Goal: Information Seeking & Learning: Learn about a topic

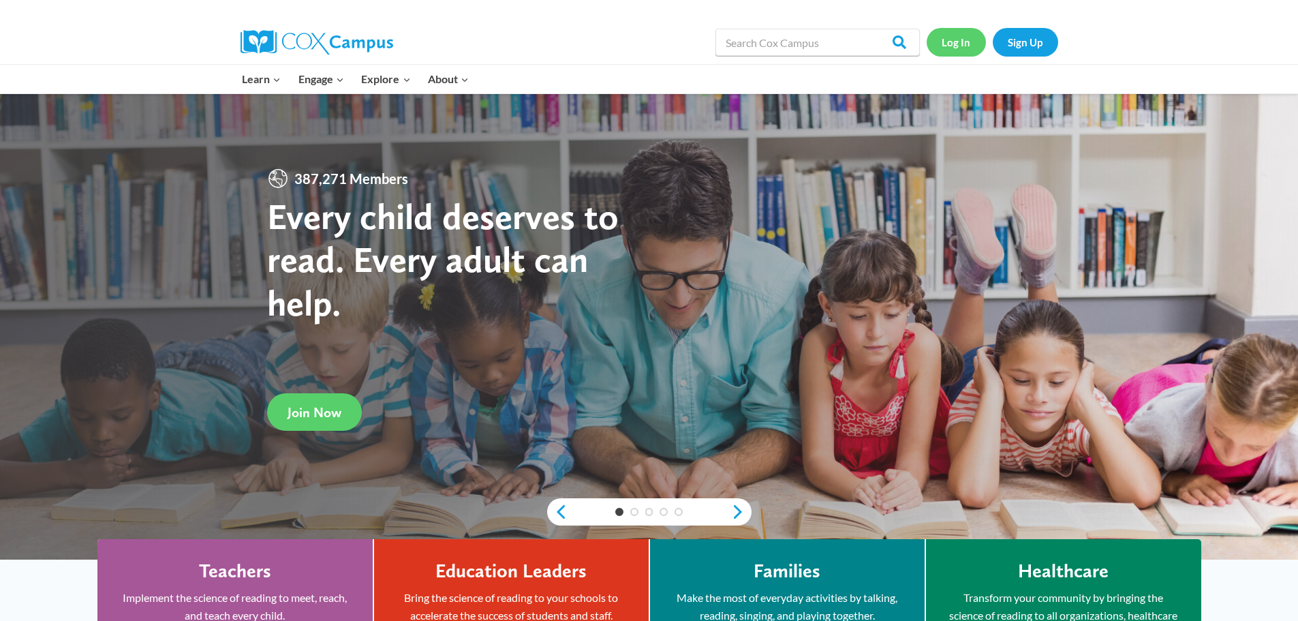
click at [968, 55] on link "Log In" at bounding box center [956, 42] width 59 height 28
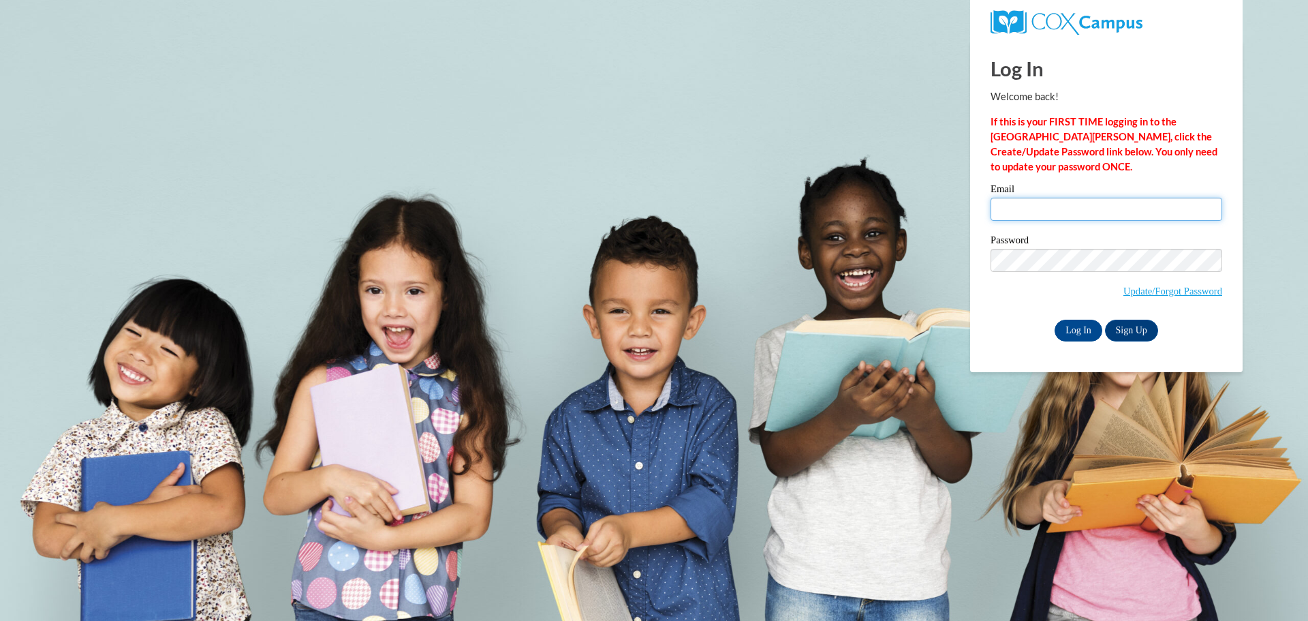
click at [1129, 213] on input "Email" at bounding box center [1107, 209] width 232 height 23
type input "cambryparnell72@gmail.com"
click at [1087, 328] on input "Log In" at bounding box center [1079, 331] width 48 height 22
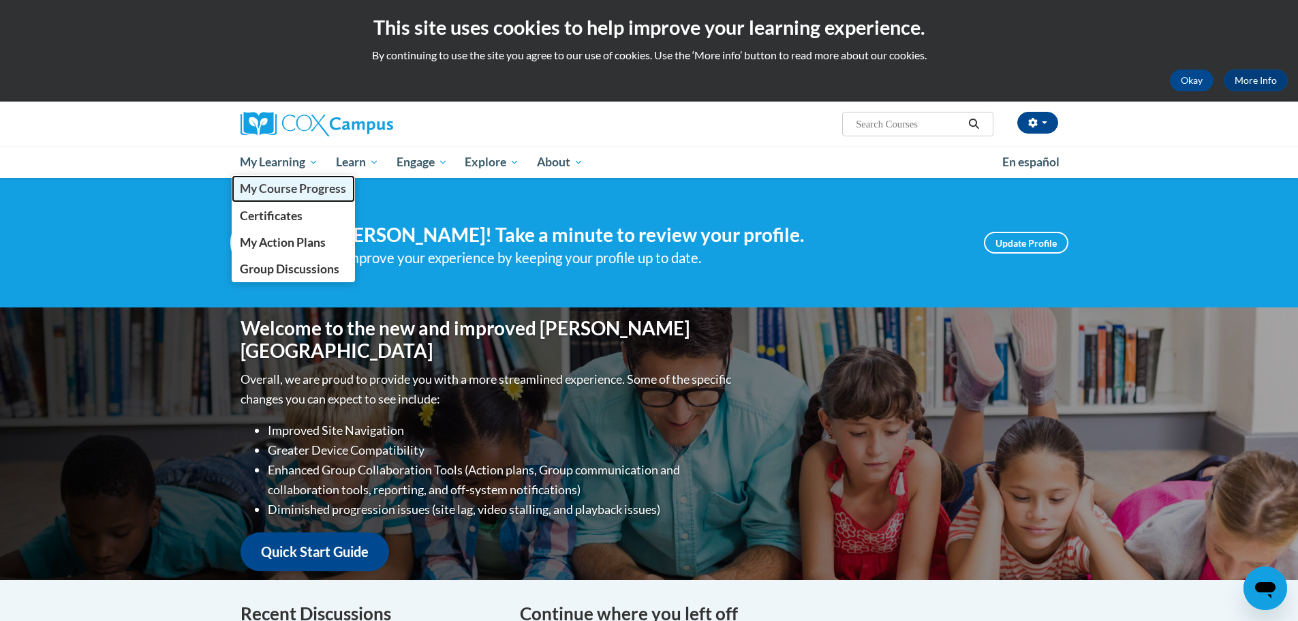
click at [309, 195] on span "My Course Progress" at bounding box center [293, 188] width 106 height 14
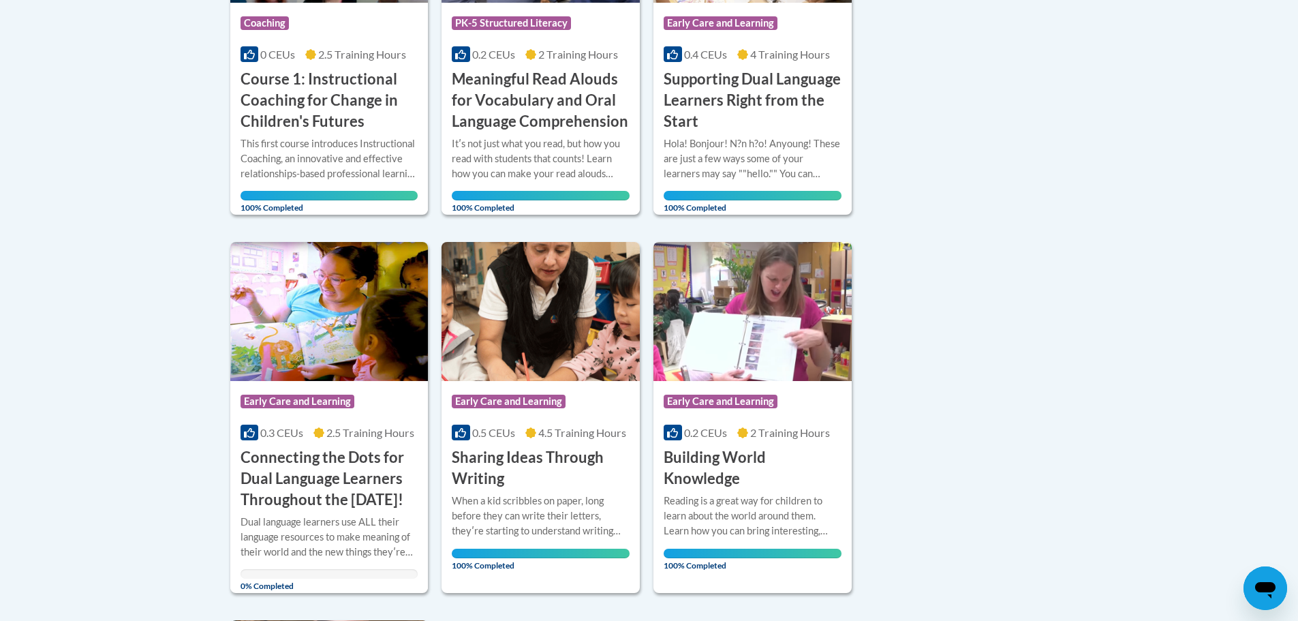
scroll to position [1090, 0]
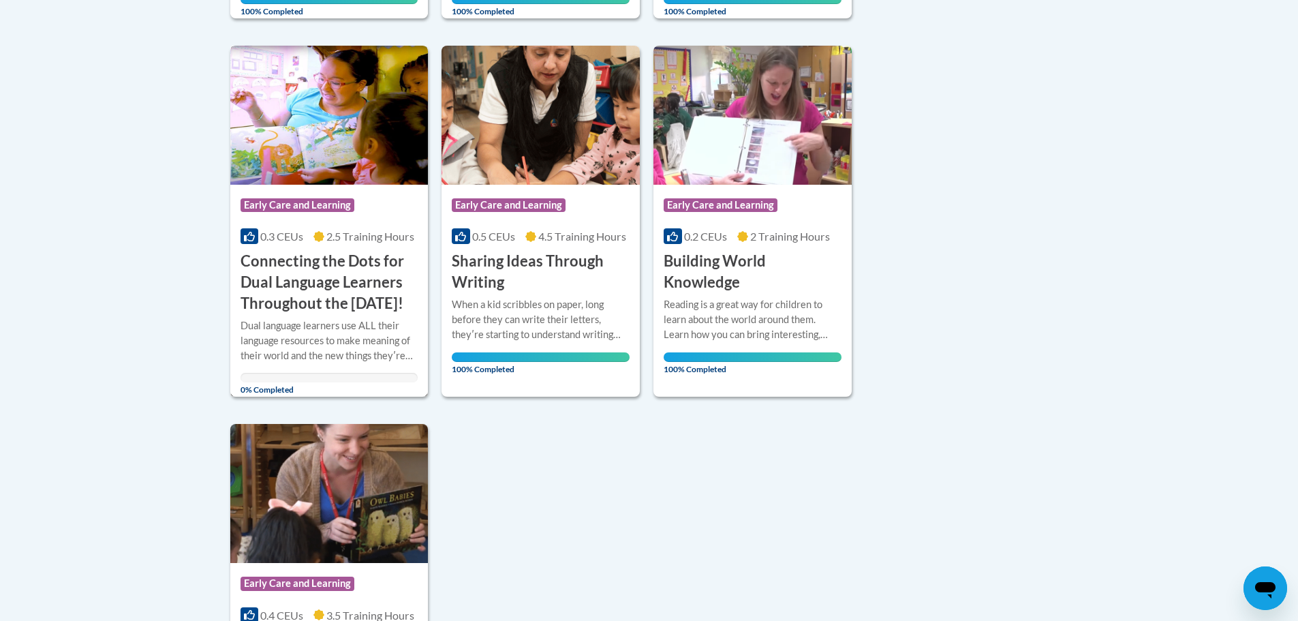
click at [376, 288] on h3 "Connecting the Dots for Dual Language Learners Throughout the [DATE]!" at bounding box center [330, 282] width 178 height 63
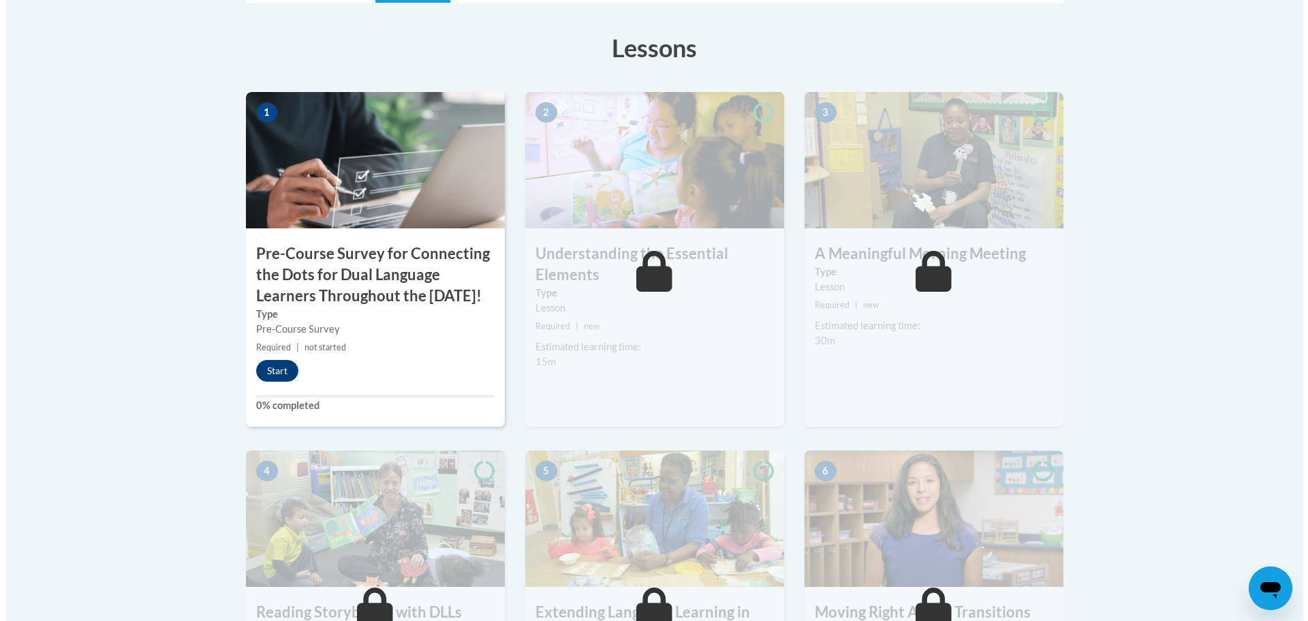
scroll to position [409, 0]
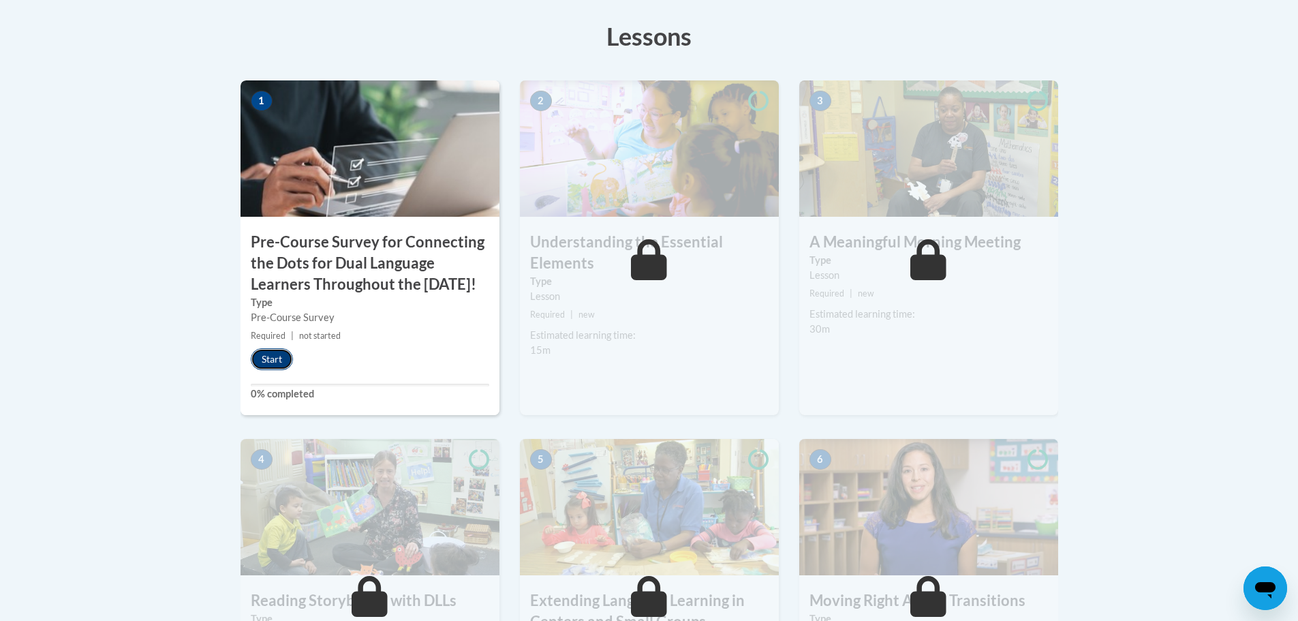
click at [277, 370] on button "Start" at bounding box center [272, 359] width 42 height 22
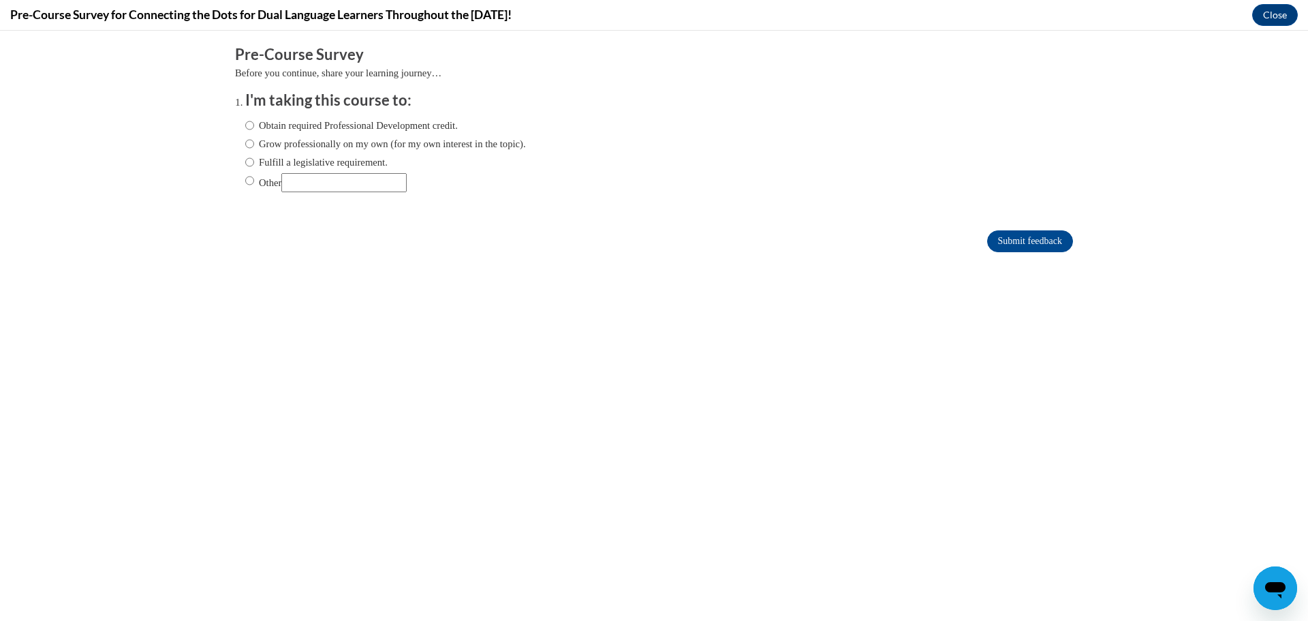
scroll to position [0, 0]
click at [448, 123] on label "Obtain required Professional Development credit." at bounding box center [351, 125] width 213 height 15
click at [254, 123] on input "Obtain required Professional Development credit." at bounding box center [249, 125] width 9 height 15
radio input "true"
click at [997, 236] on input "Submit feedback" at bounding box center [1030, 241] width 86 height 22
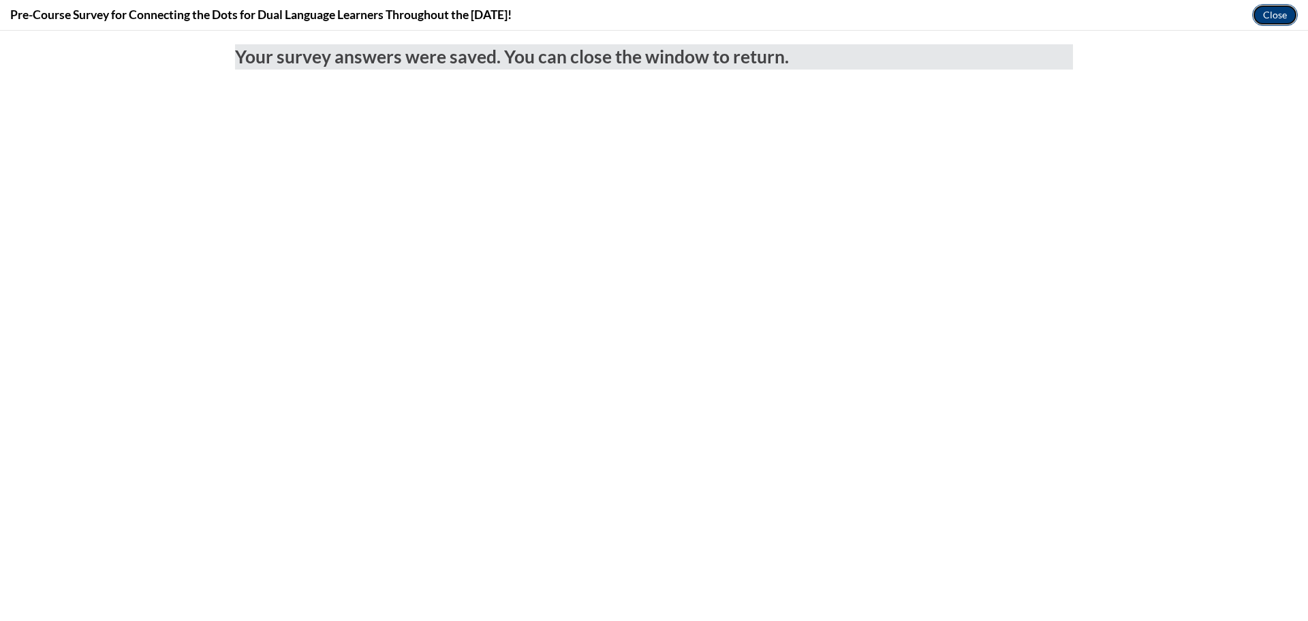
click at [1284, 11] on button "Close" at bounding box center [1275, 15] width 46 height 22
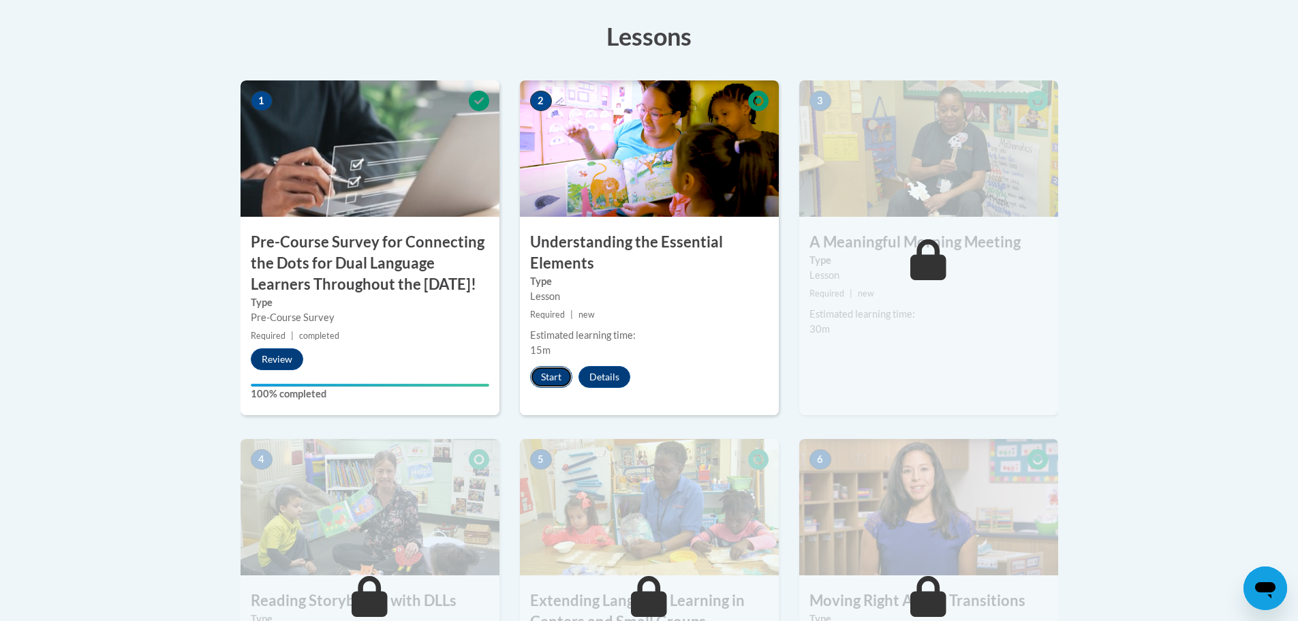
click at [555, 375] on button "Start" at bounding box center [551, 377] width 42 height 22
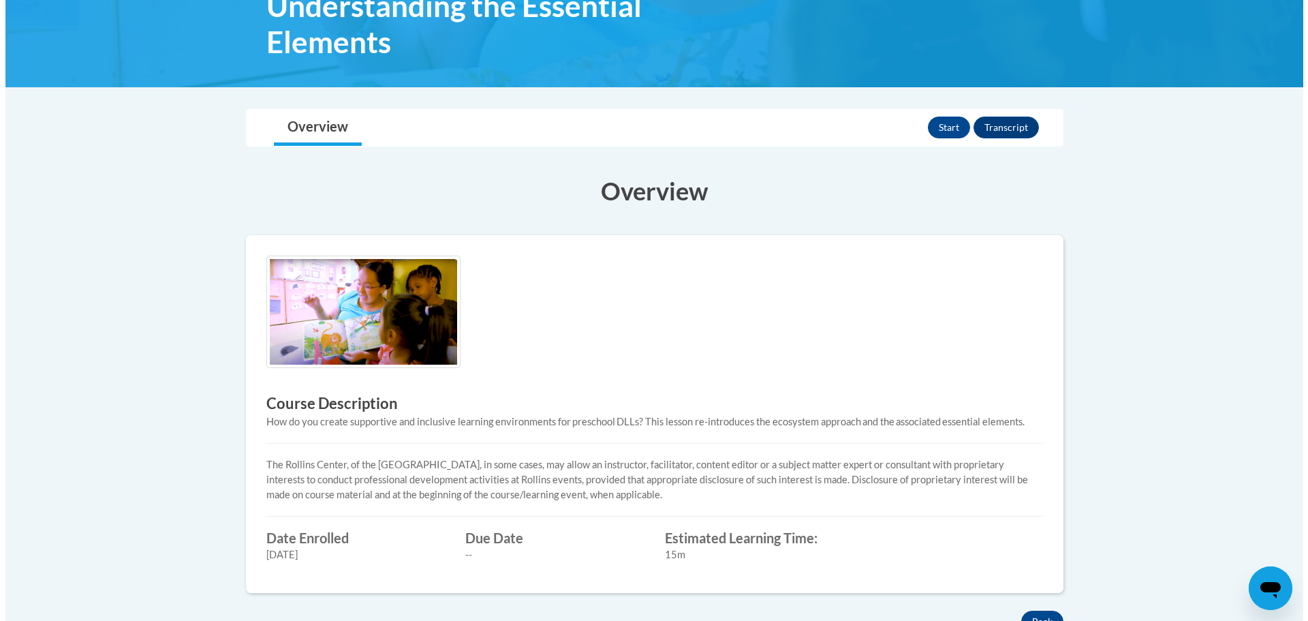
scroll to position [209, 0]
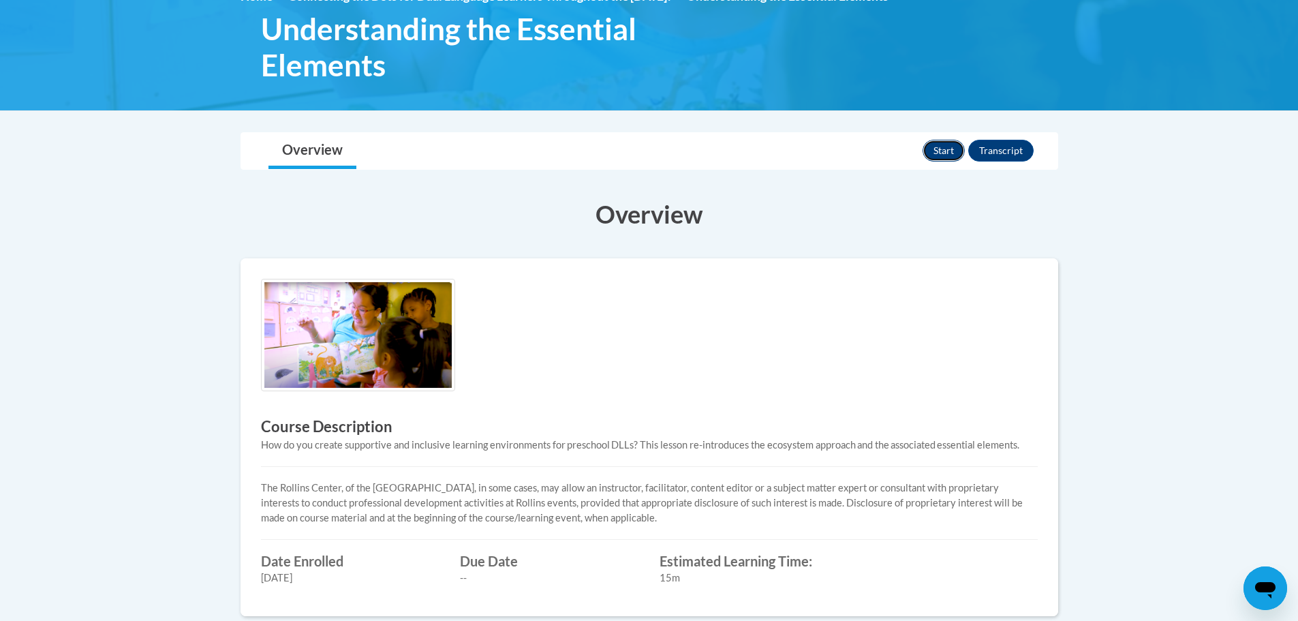
click at [956, 151] on button "Start" at bounding box center [944, 151] width 42 height 22
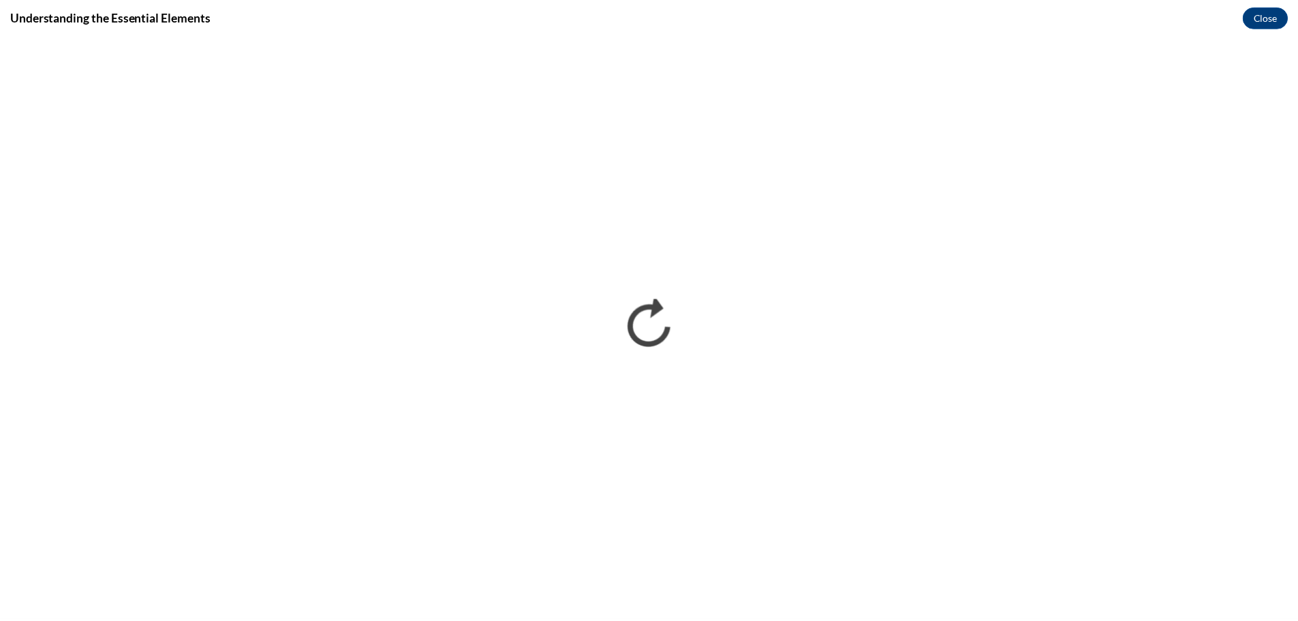
scroll to position [0, 0]
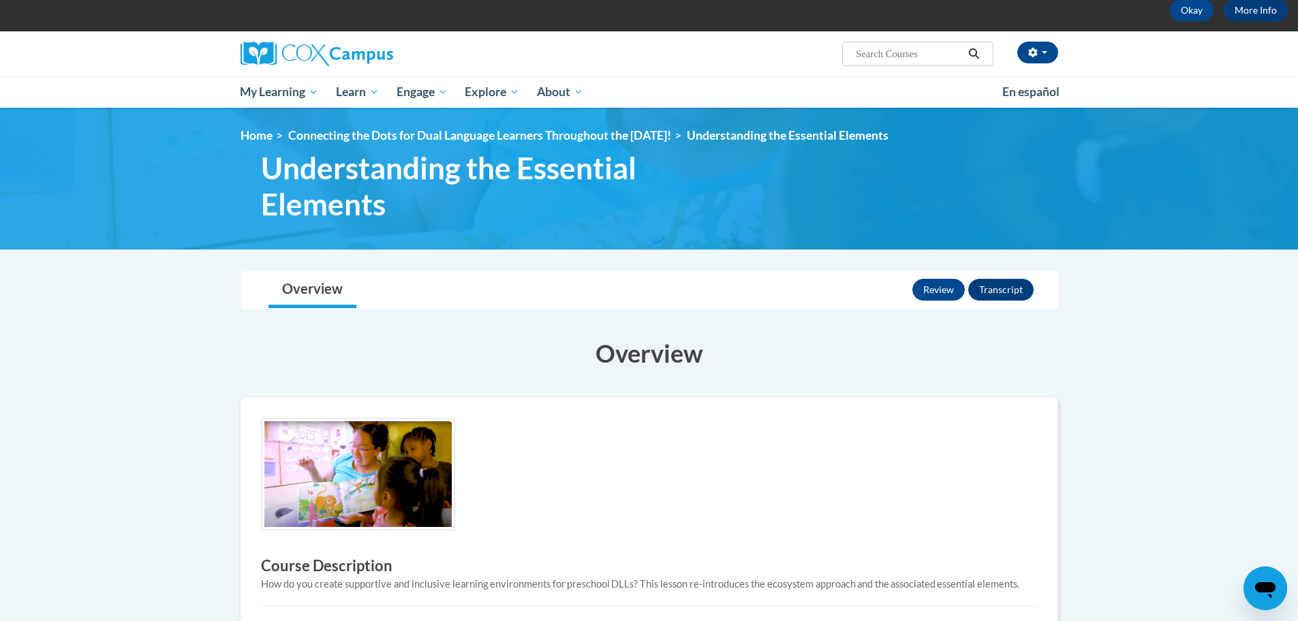
scroll to position [273, 0]
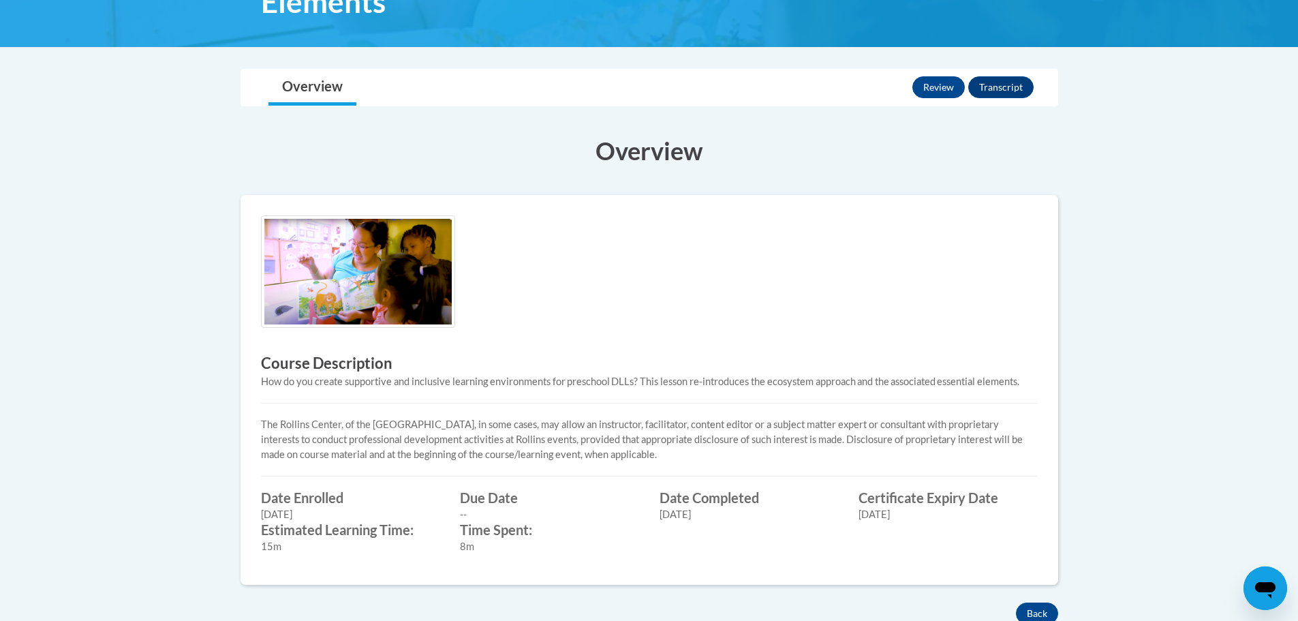
click at [369, 296] on img at bounding box center [358, 271] width 194 height 112
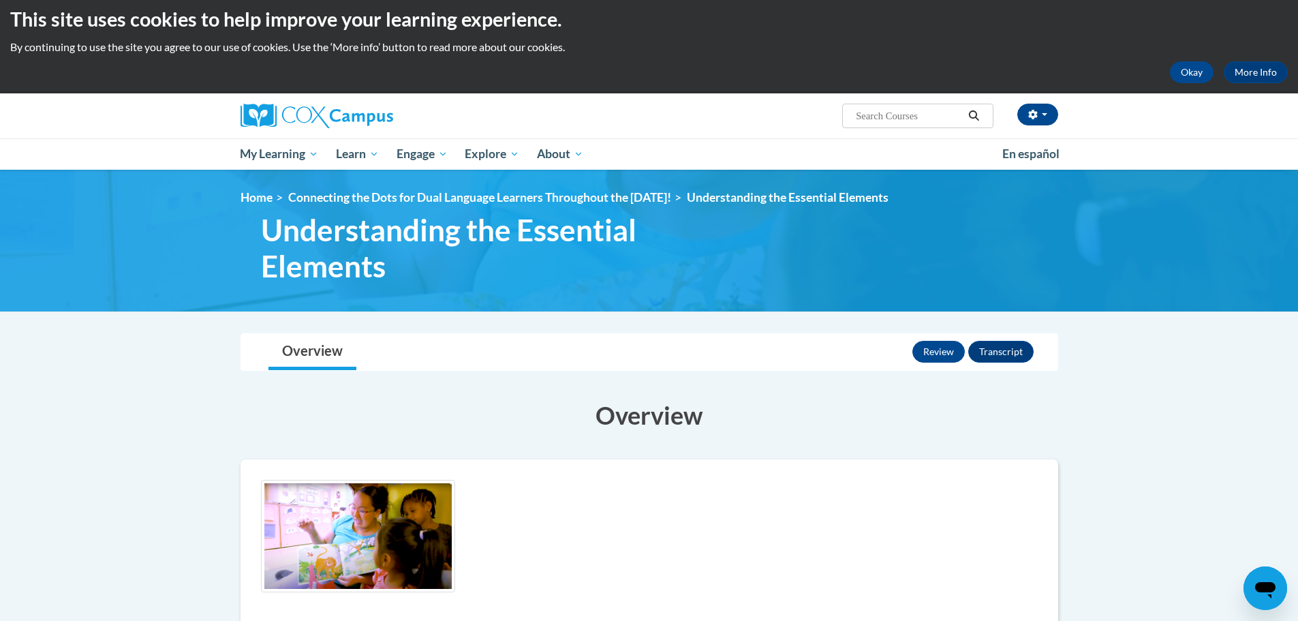
scroll to position [0, 0]
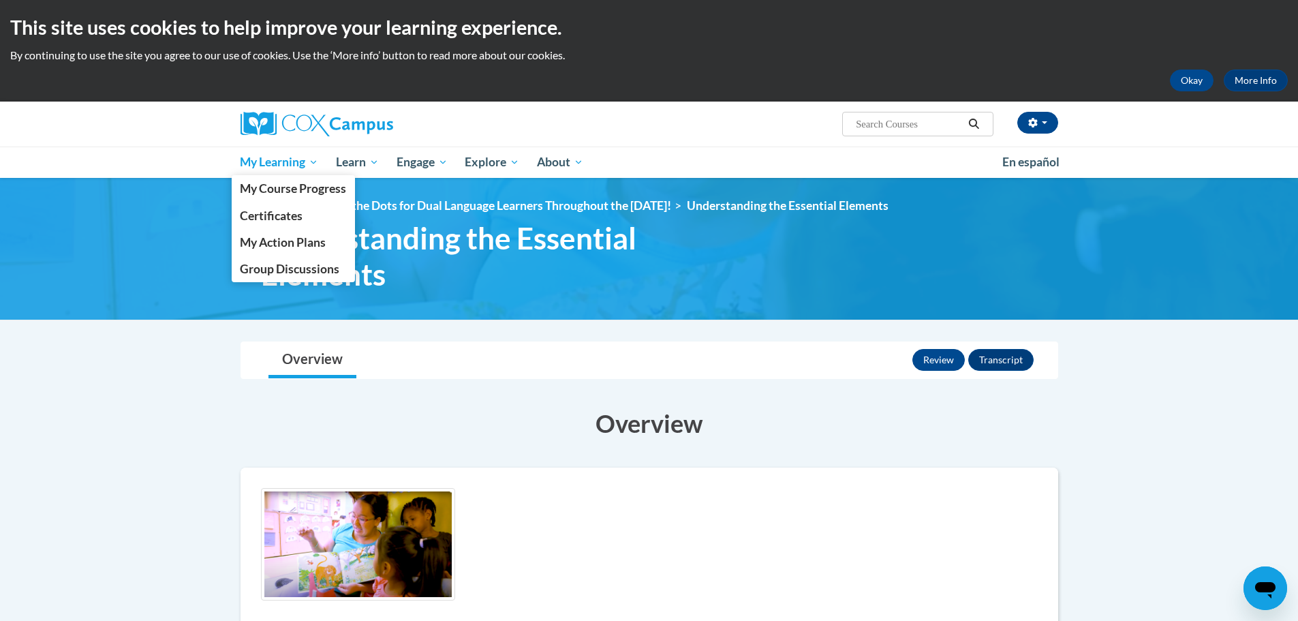
click at [296, 159] on span "My Learning" at bounding box center [279, 162] width 78 height 16
click at [296, 191] on span "My Course Progress" at bounding box center [293, 188] width 106 height 14
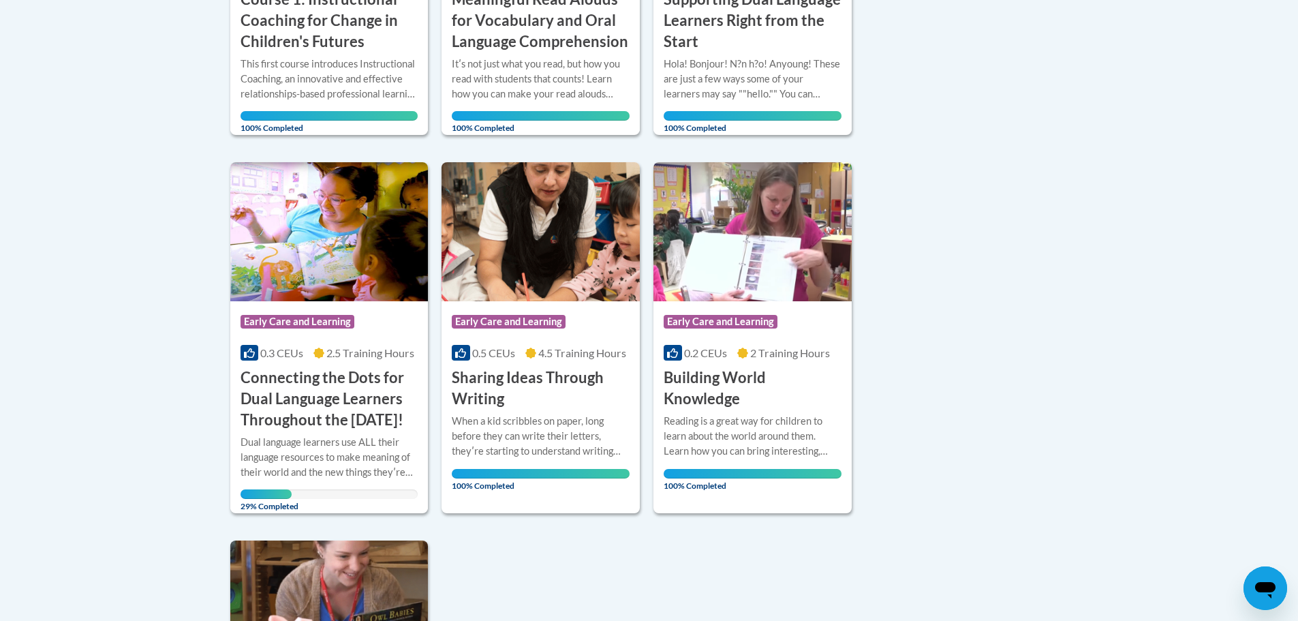
scroll to position [886, 0]
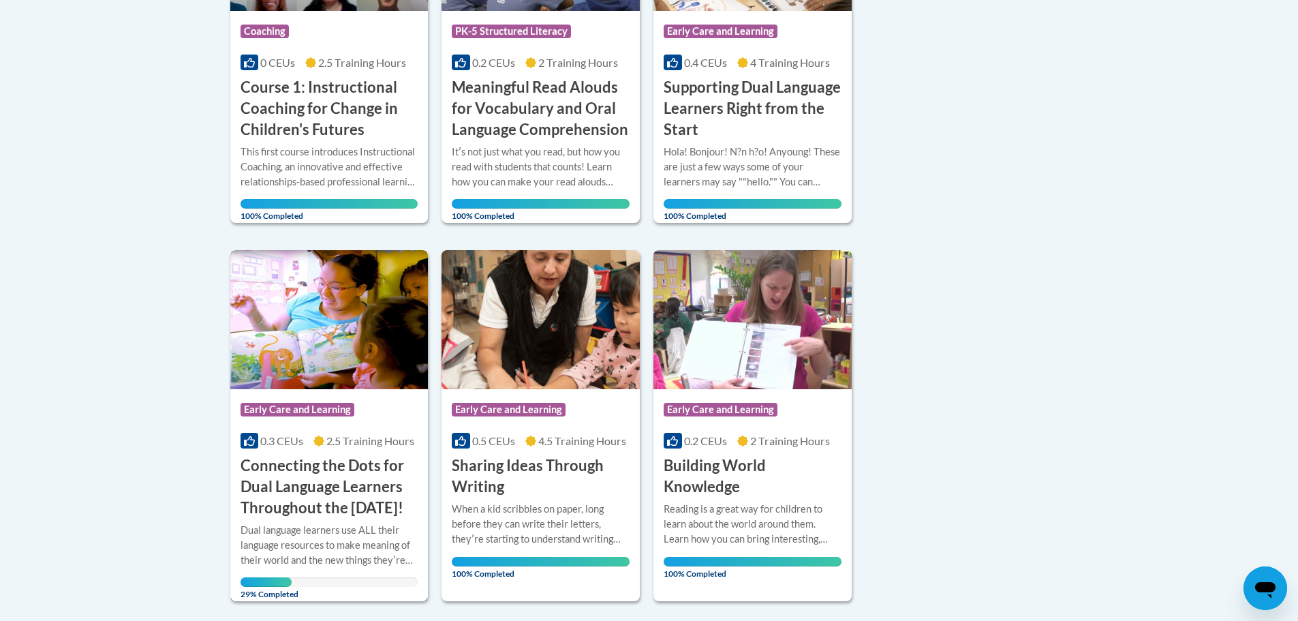
click at [350, 480] on h3 "Connecting the Dots for Dual Language Learners Throughout the [DATE]!" at bounding box center [330, 486] width 178 height 63
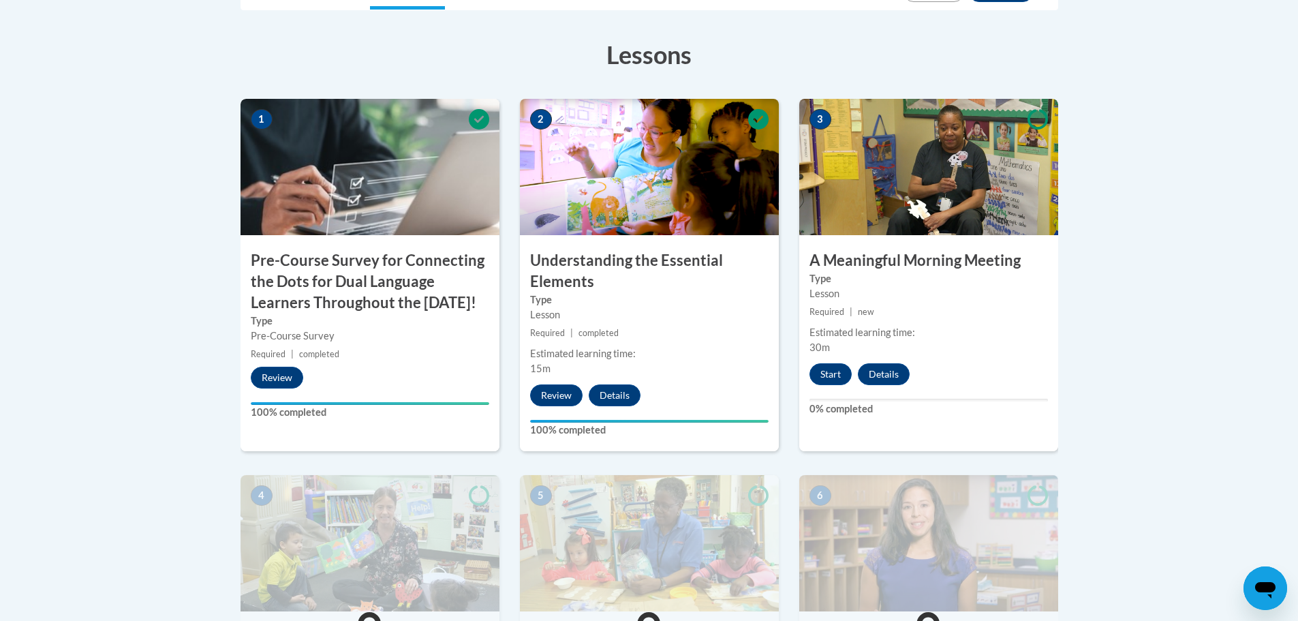
scroll to position [613, 0]
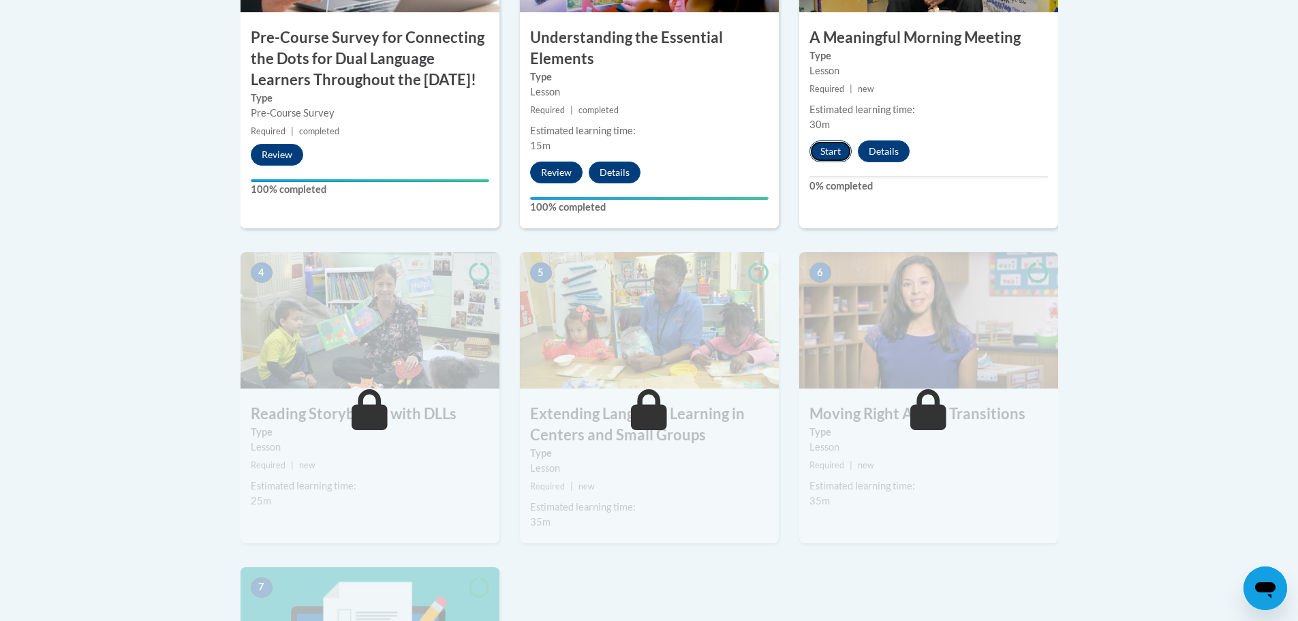
click at [840, 155] on button "Start" at bounding box center [831, 151] width 42 height 22
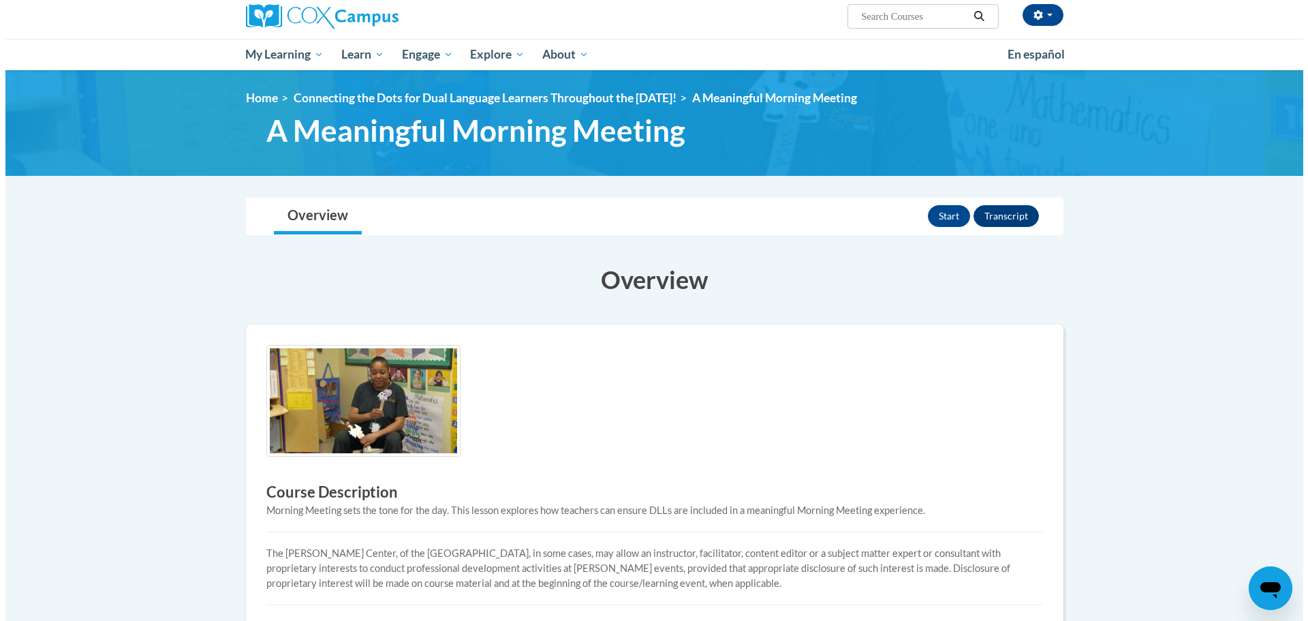
scroll to position [68, 0]
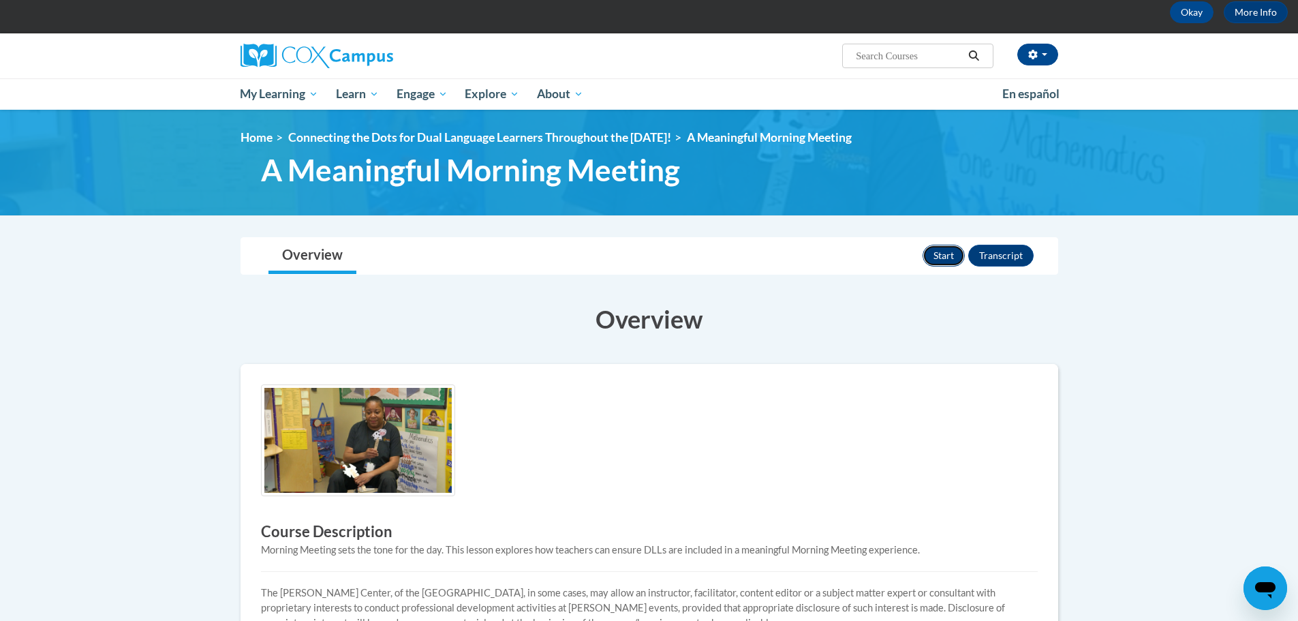
click at [949, 253] on button "Start" at bounding box center [944, 256] width 42 height 22
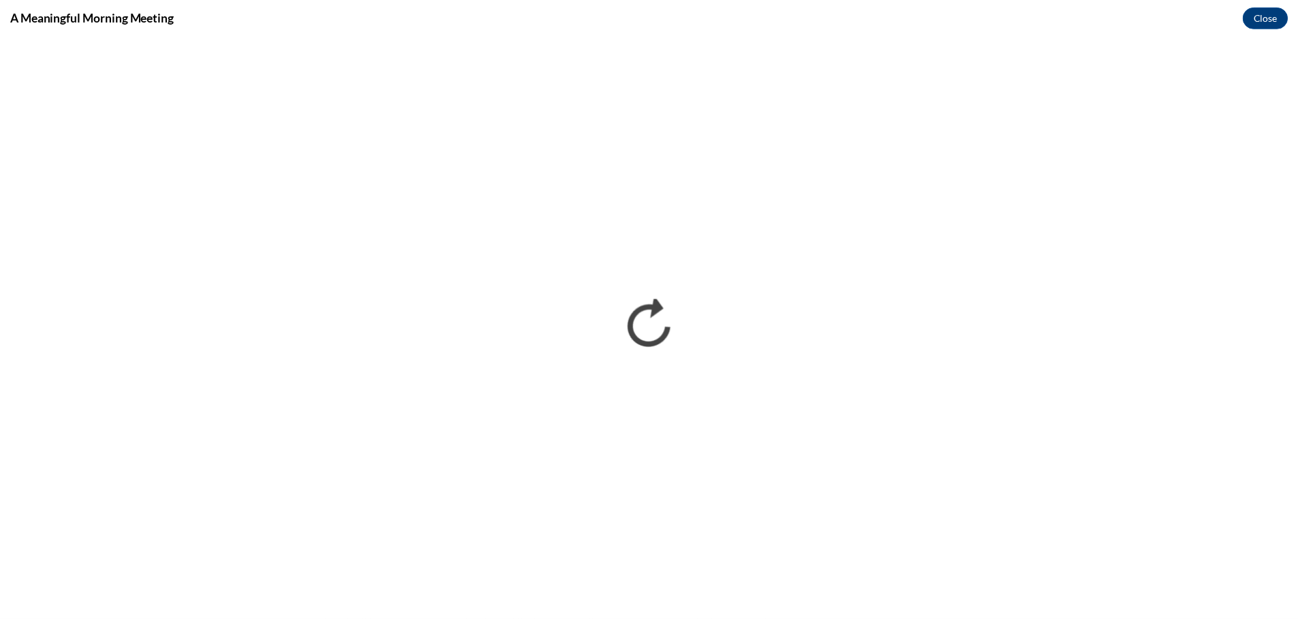
scroll to position [0, 0]
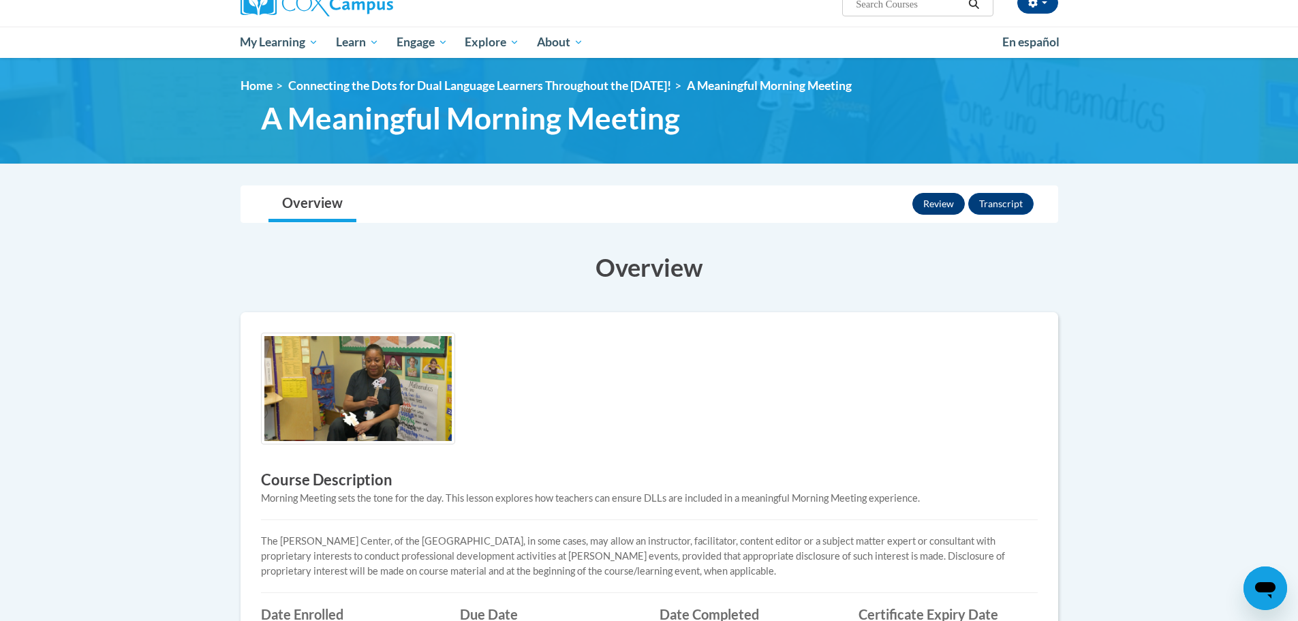
scroll to position [341, 0]
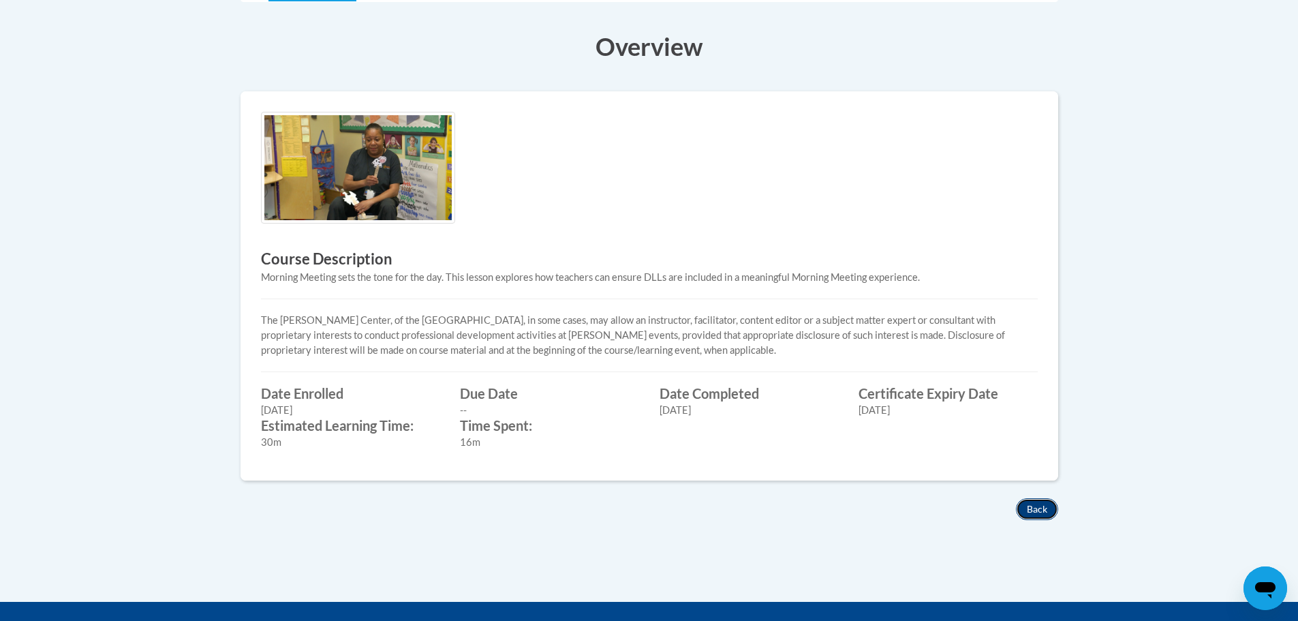
click at [1043, 511] on button "Back" at bounding box center [1037, 509] width 42 height 22
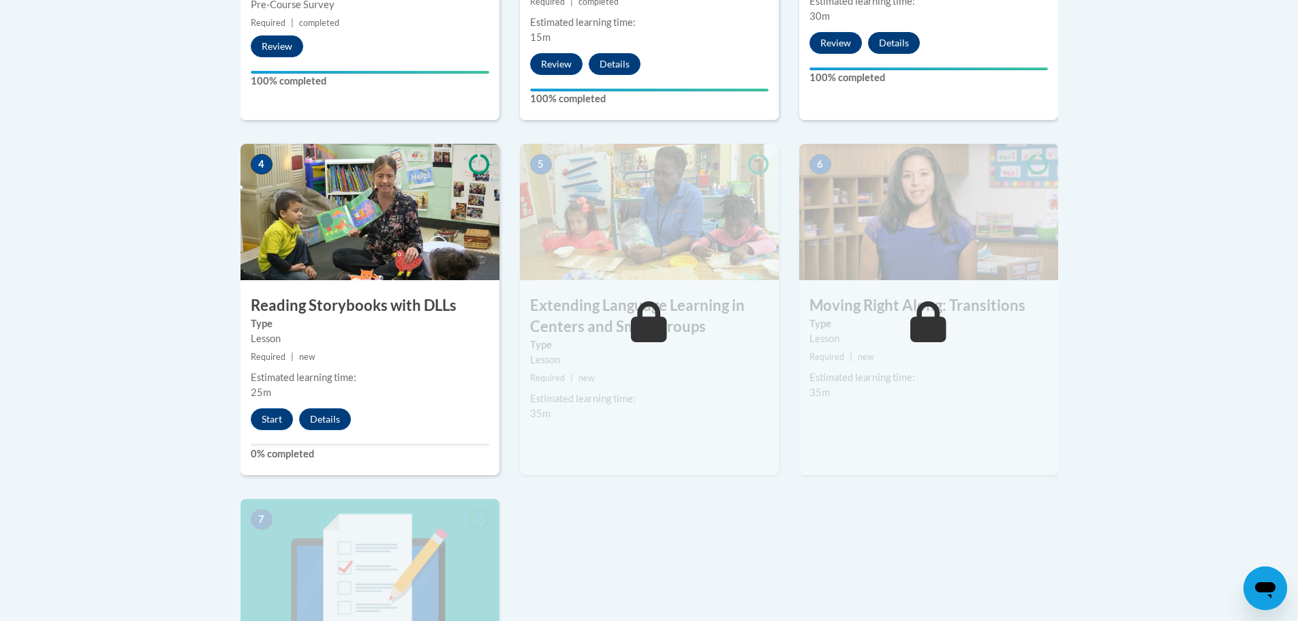
scroll to position [750, 0]
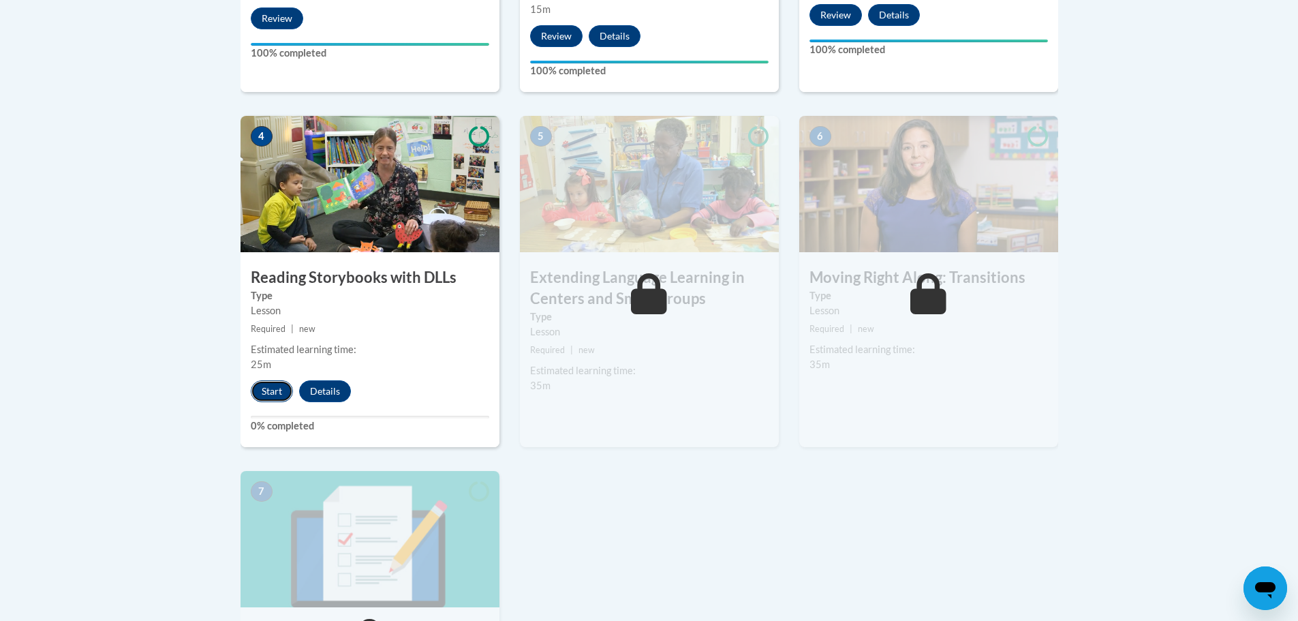
click at [276, 401] on button "Start" at bounding box center [272, 391] width 42 height 22
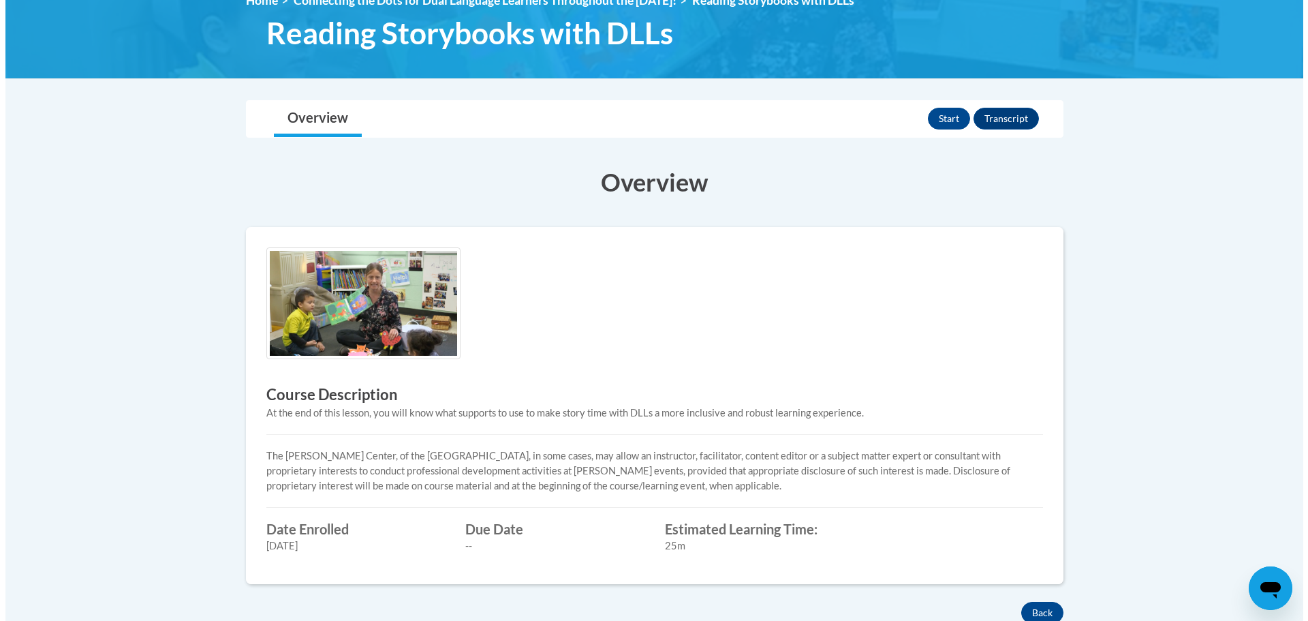
scroll to position [204, 0]
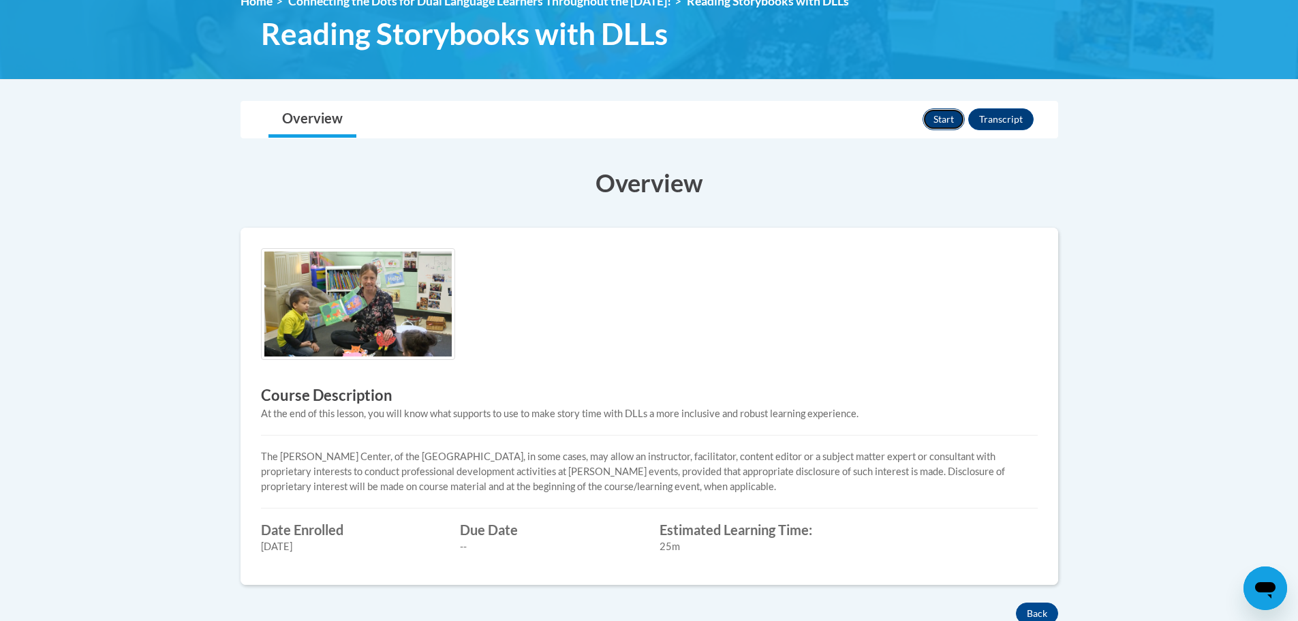
click at [964, 121] on button "Start" at bounding box center [944, 119] width 42 height 22
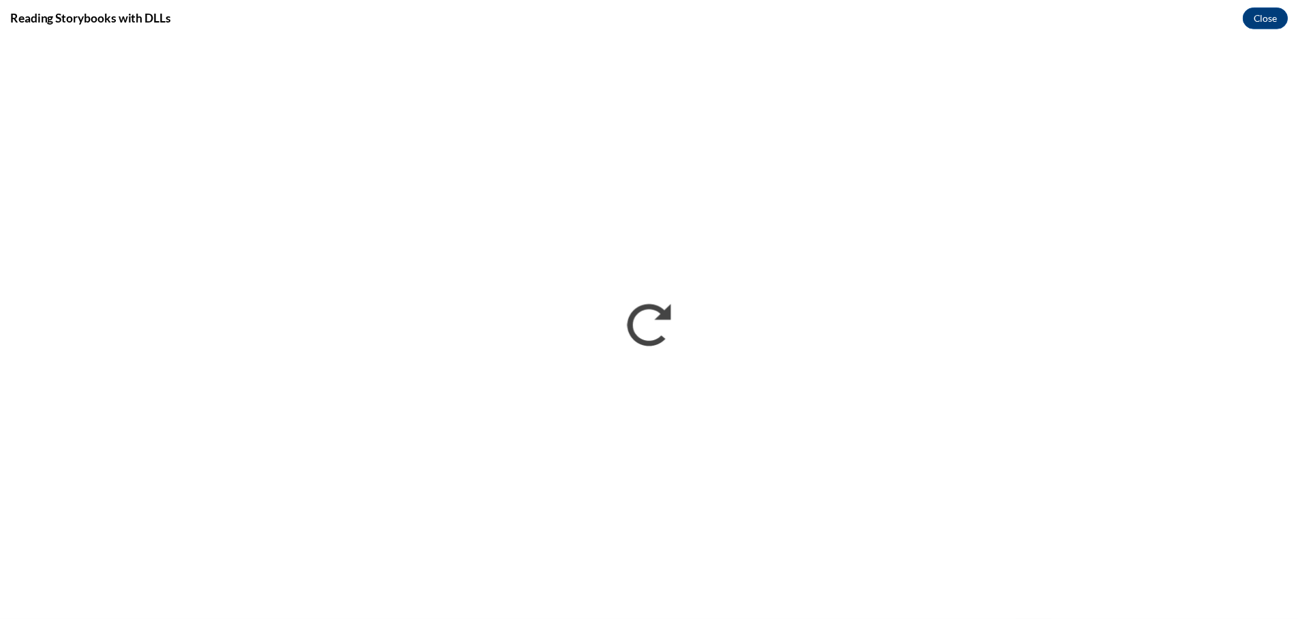
scroll to position [0, 0]
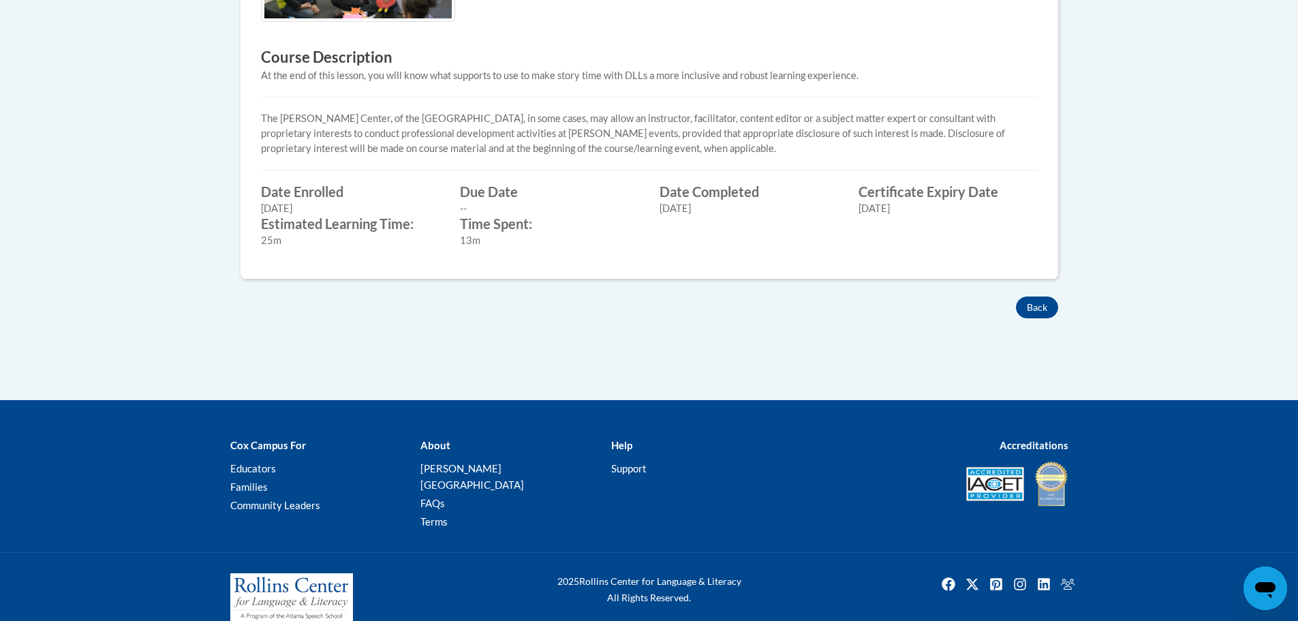
scroll to position [547, 0]
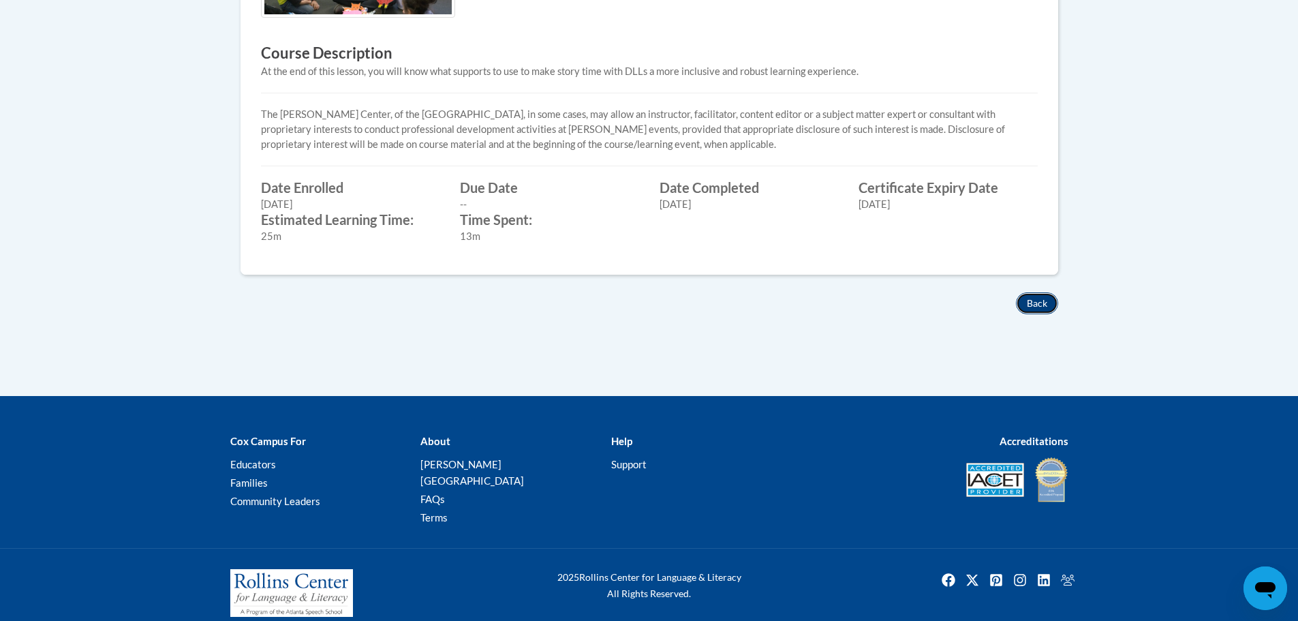
click at [1033, 301] on button "Back" at bounding box center [1037, 303] width 42 height 22
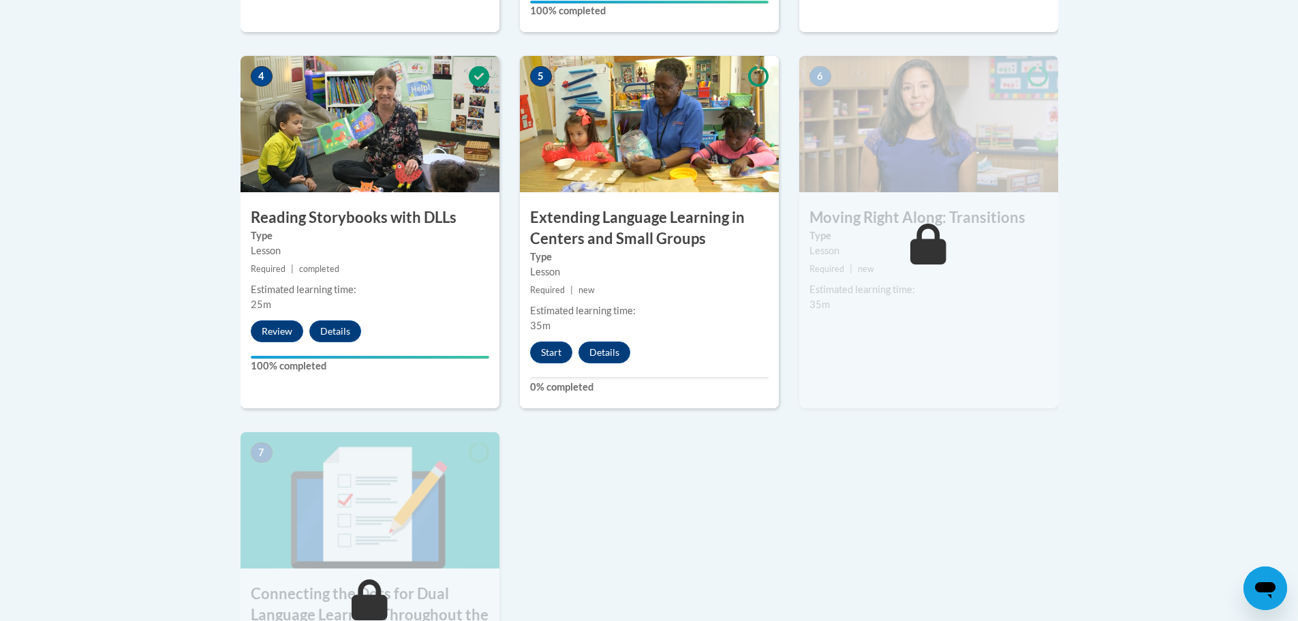
scroll to position [818, 0]
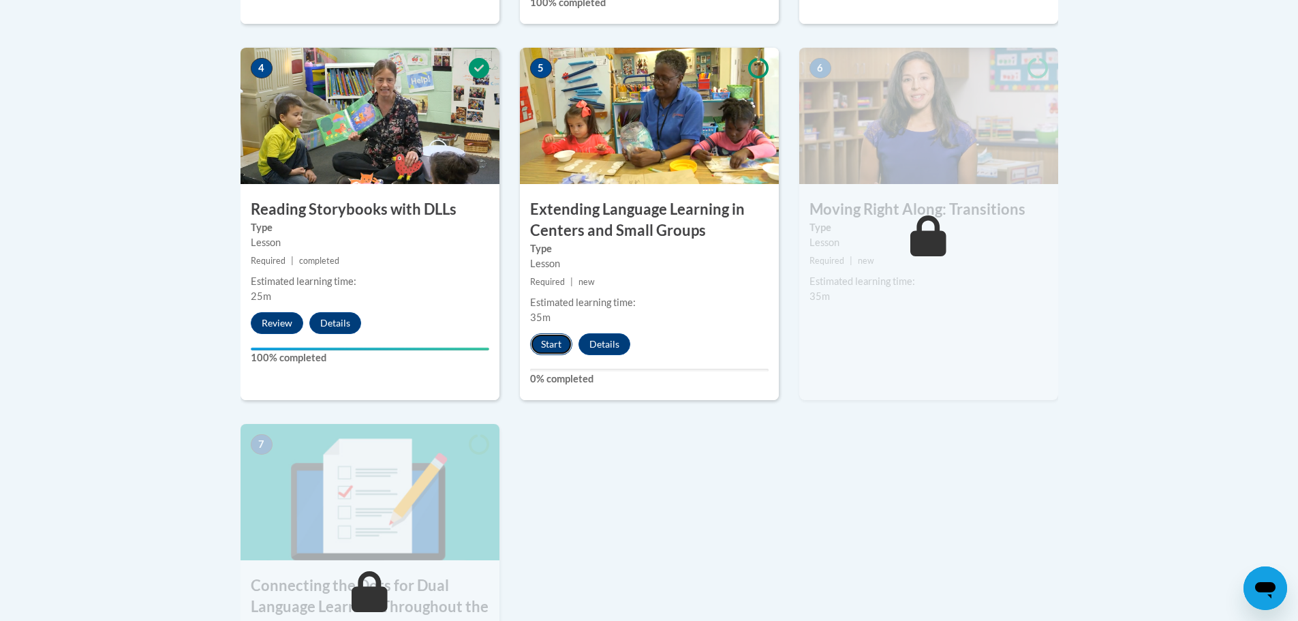
click at [565, 346] on button "Start" at bounding box center [551, 344] width 42 height 22
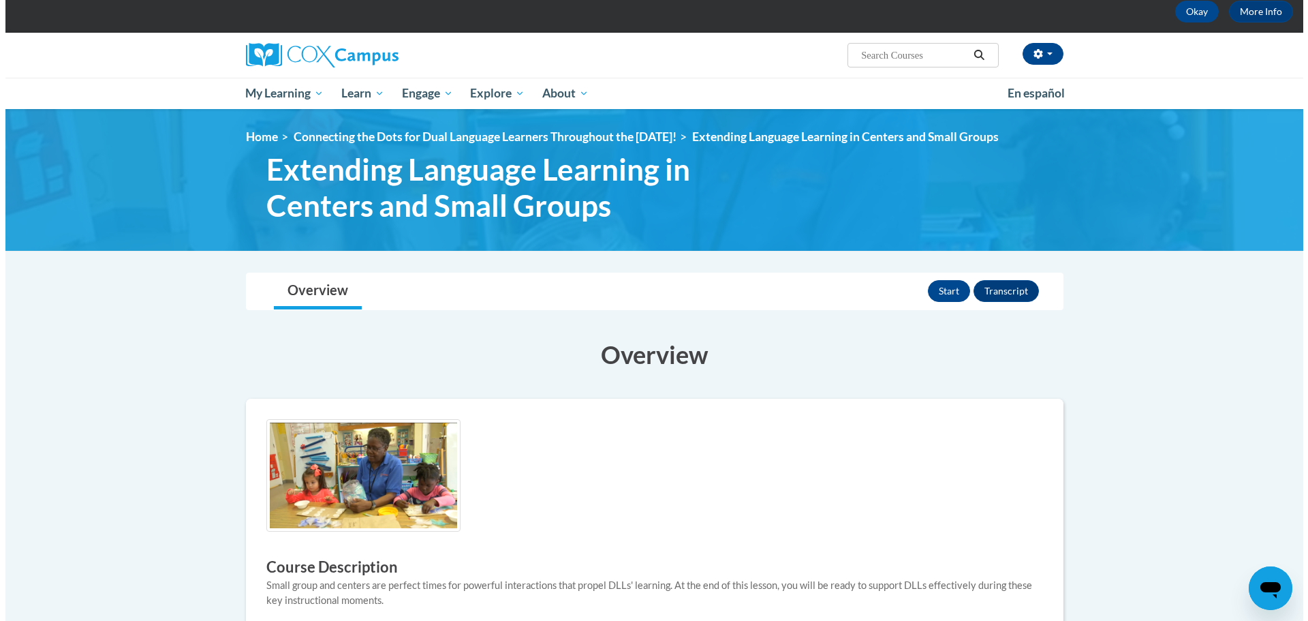
scroll to position [68, 0]
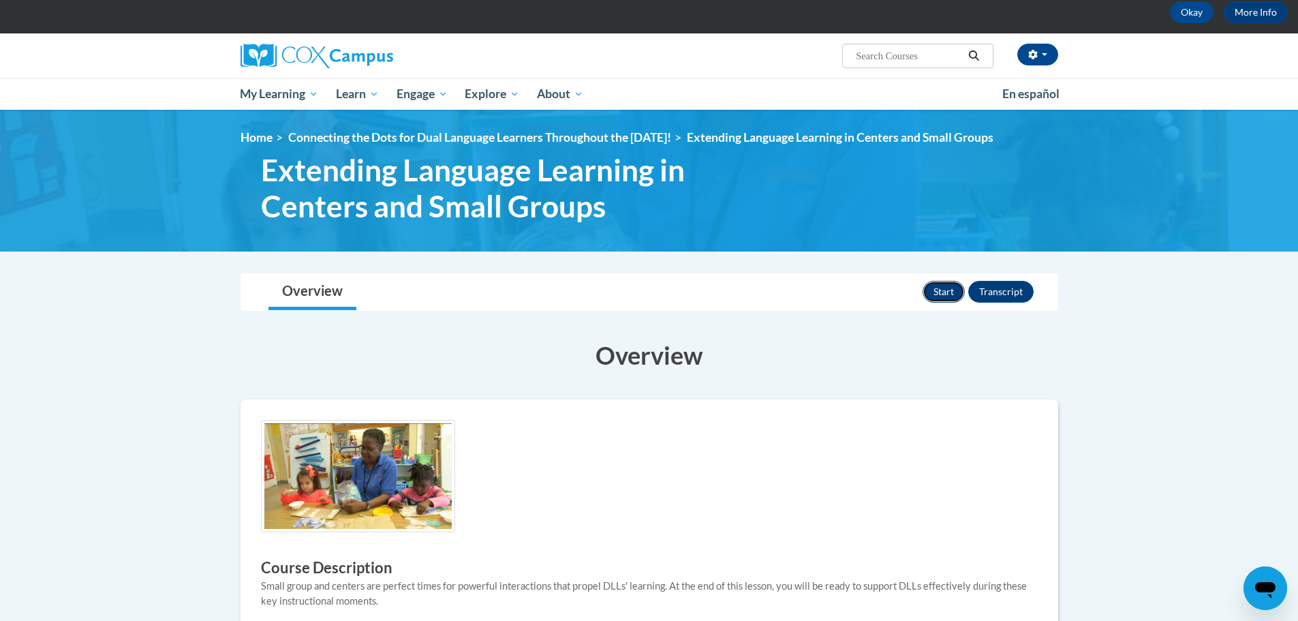
click at [950, 297] on button "Start" at bounding box center [944, 292] width 42 height 22
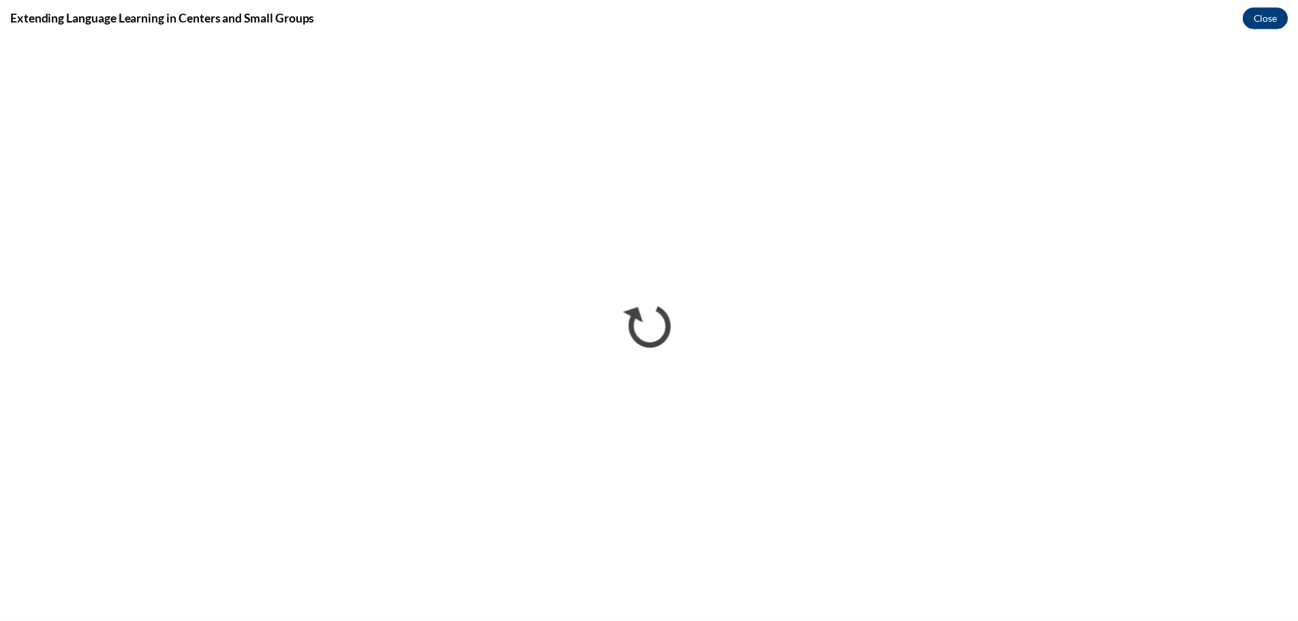
scroll to position [0, 0]
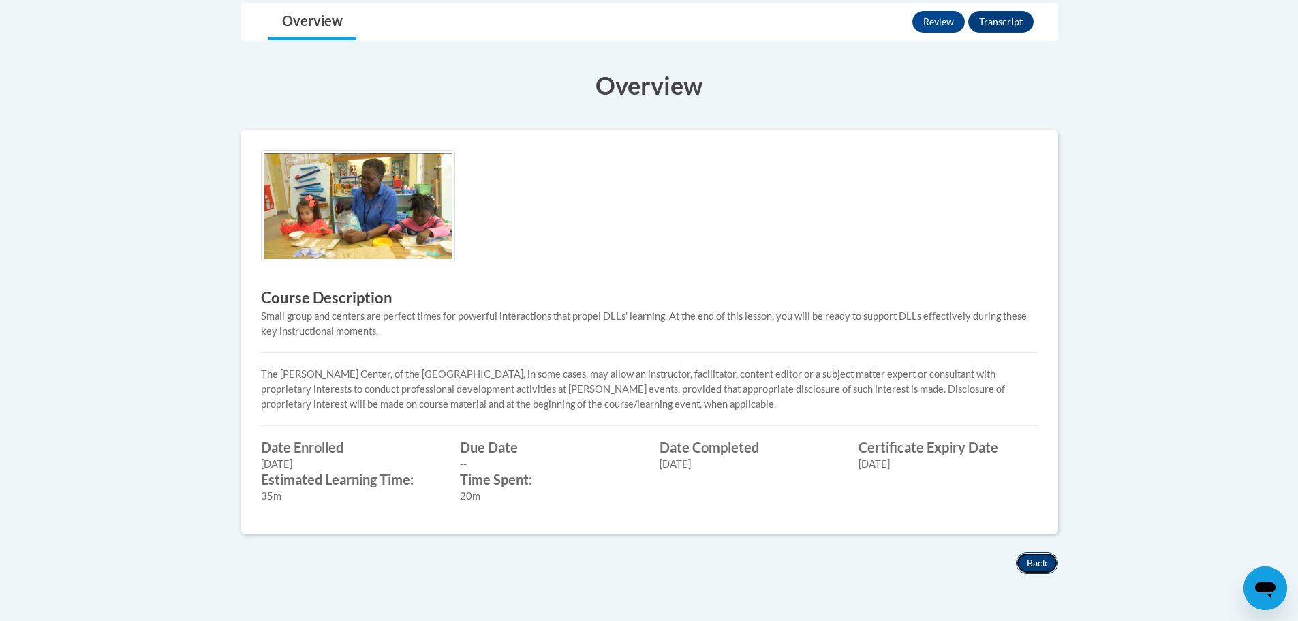
click at [1039, 553] on button "Back" at bounding box center [1037, 563] width 42 height 22
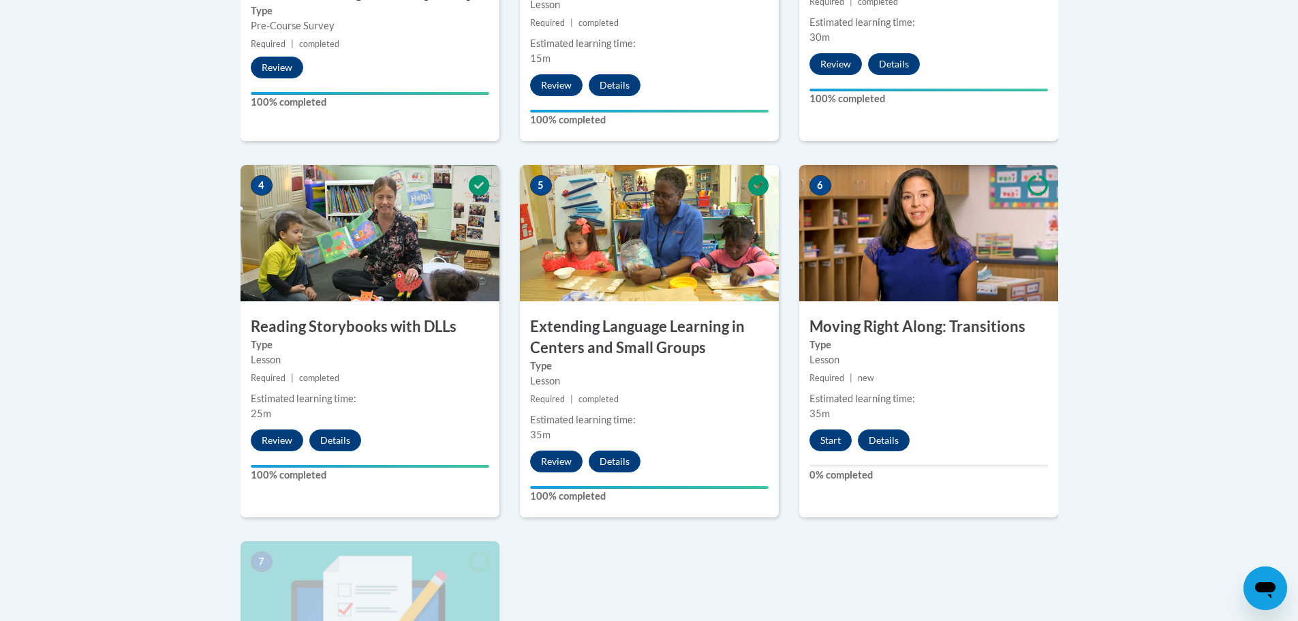
scroll to position [818, 0]
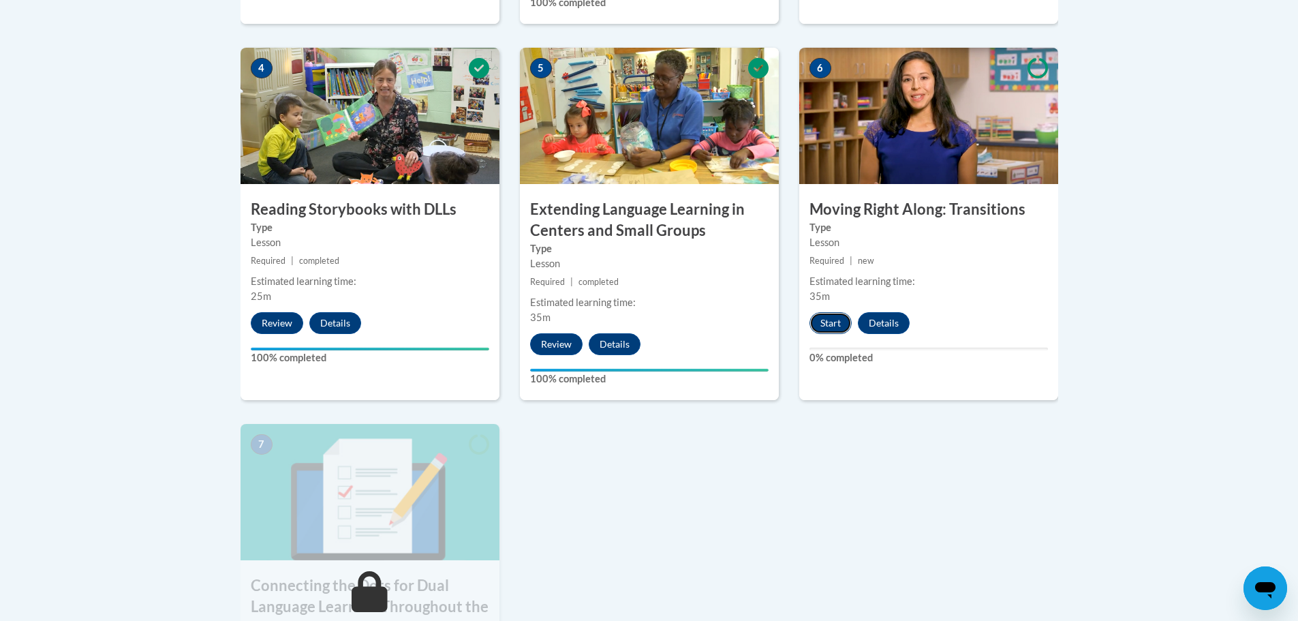
click at [837, 321] on button "Start" at bounding box center [831, 323] width 42 height 22
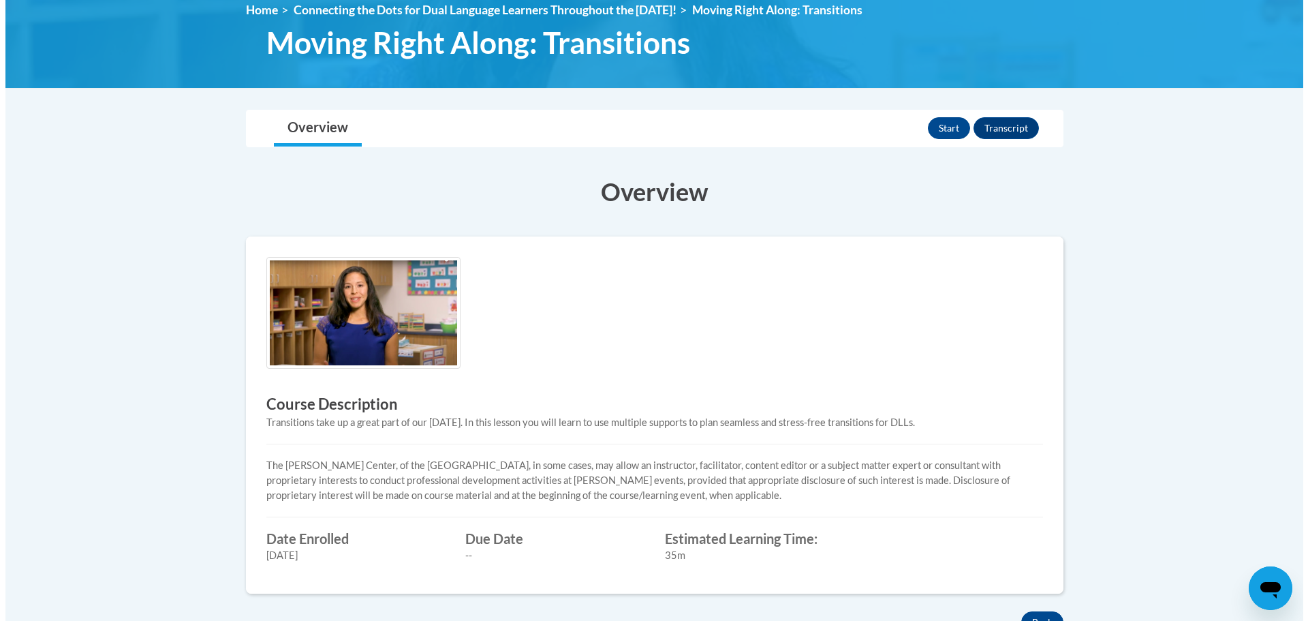
scroll to position [174, 0]
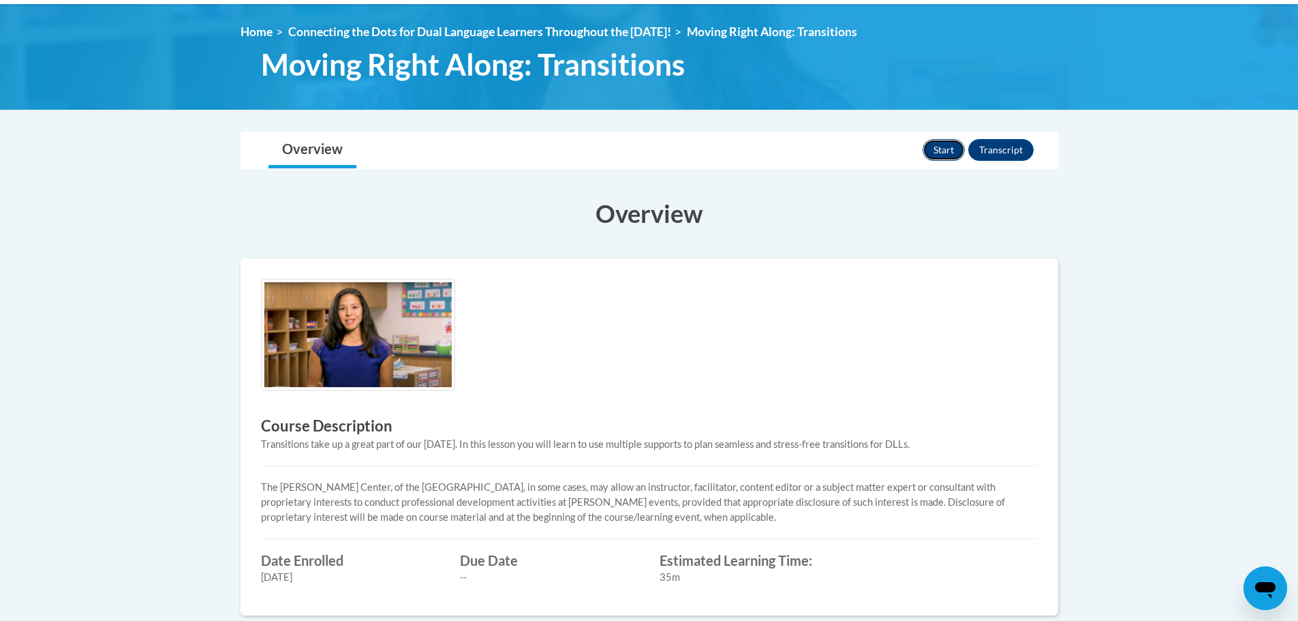
click at [952, 151] on button "Start" at bounding box center [944, 150] width 42 height 22
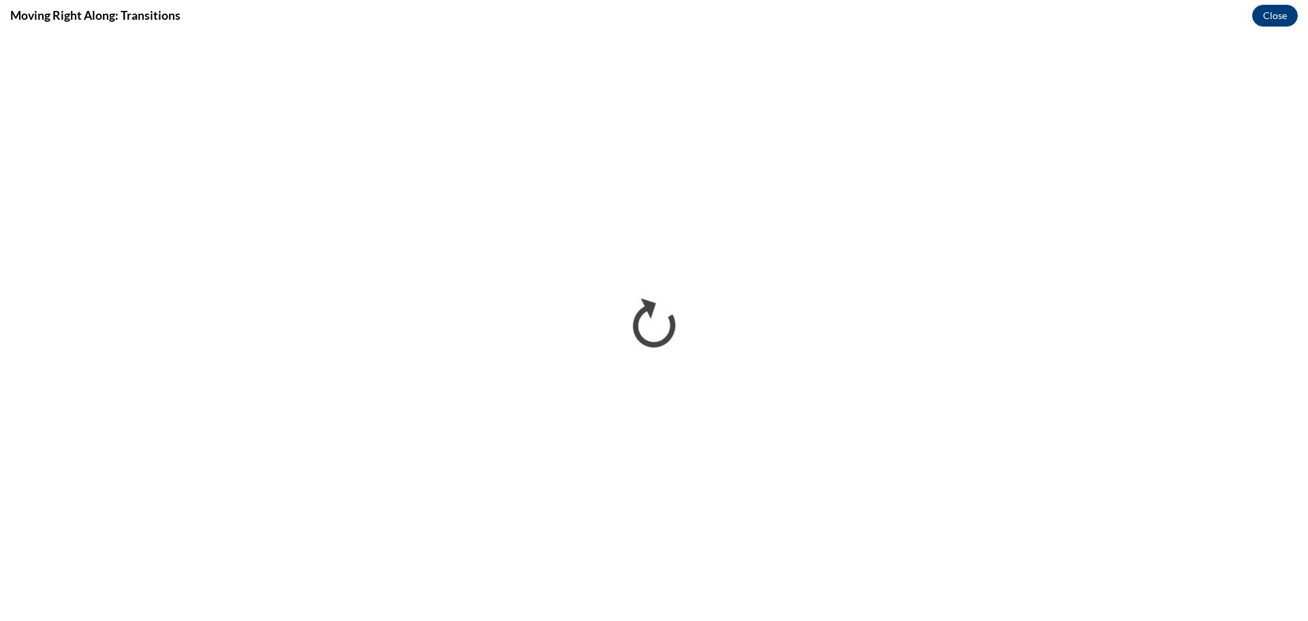
scroll to position [0, 0]
